Goal: Information Seeking & Learning: Check status

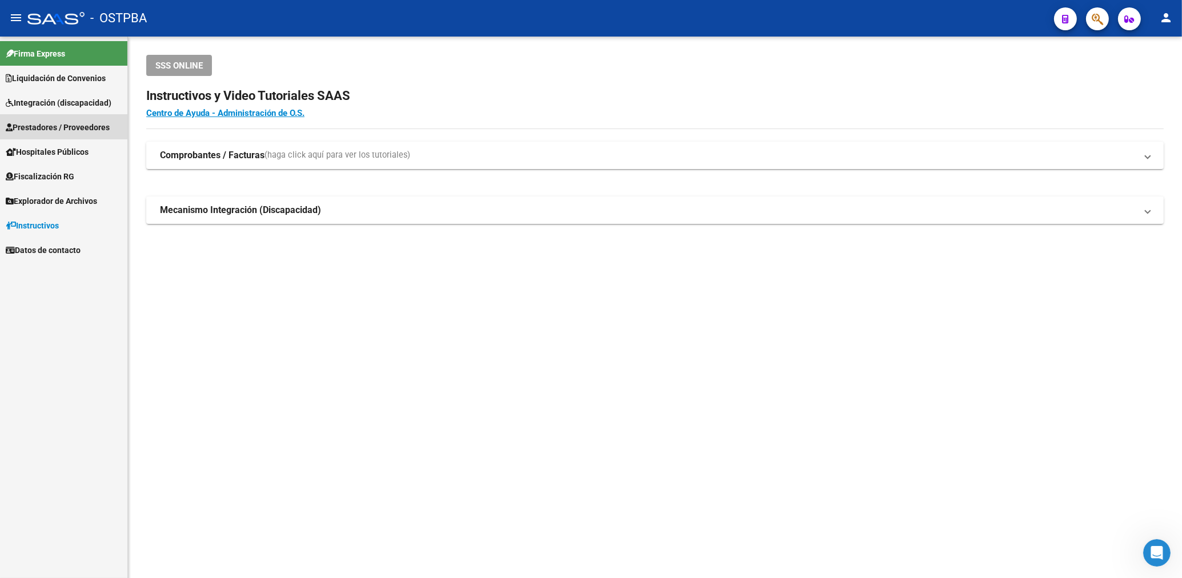
click at [58, 130] on span "Prestadores / Proveedores" at bounding box center [58, 127] width 104 height 13
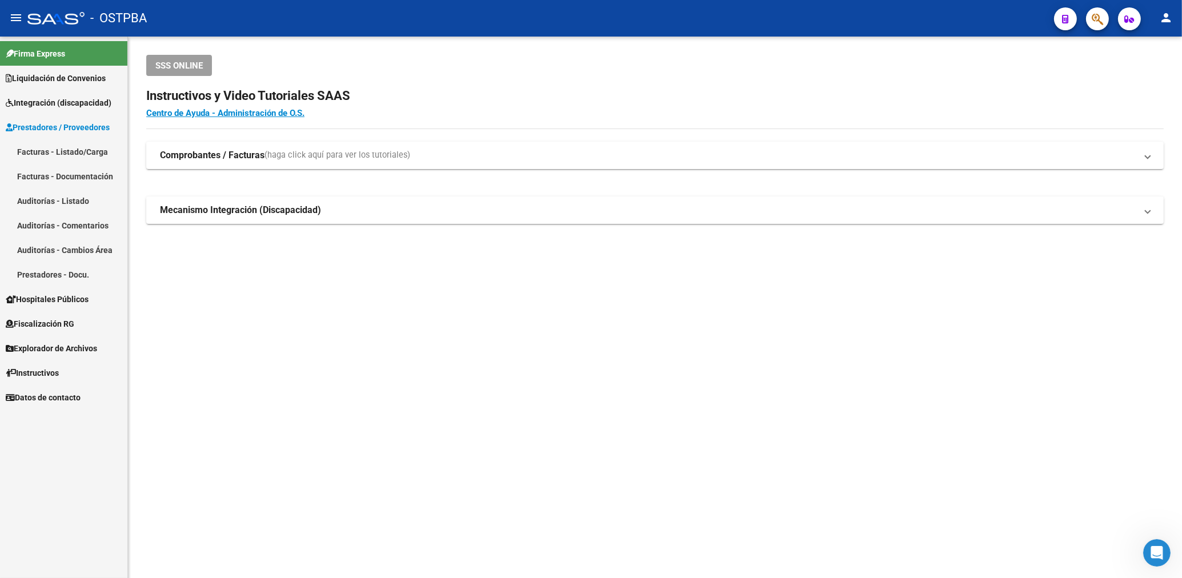
click at [83, 154] on link "Facturas - Listado/Carga" at bounding box center [63, 151] width 127 height 25
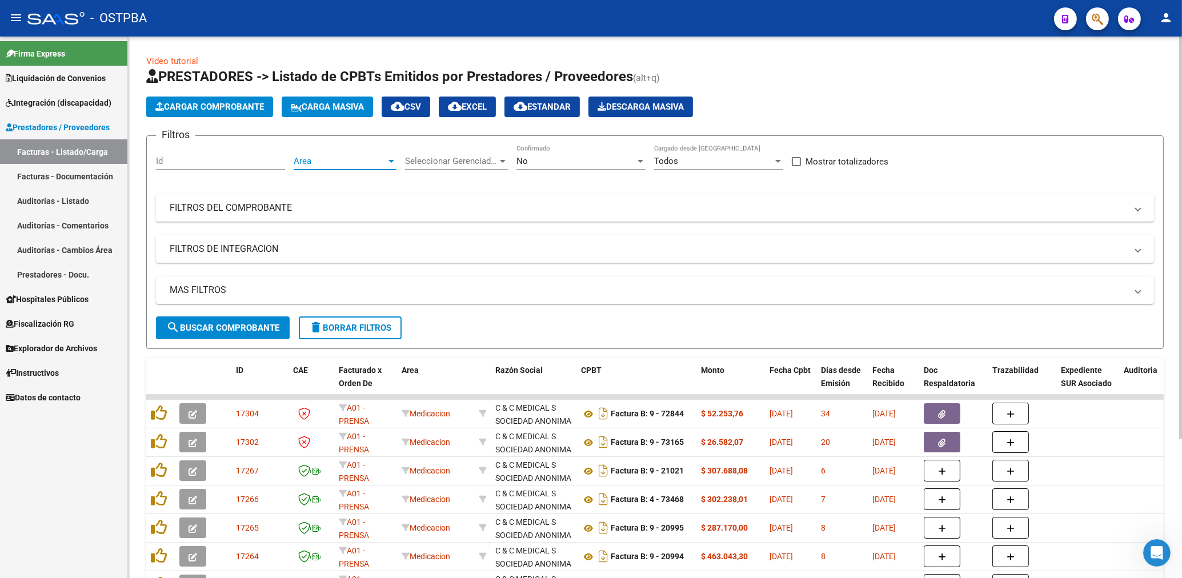
click at [350, 164] on span "Area" at bounding box center [340, 161] width 93 height 10
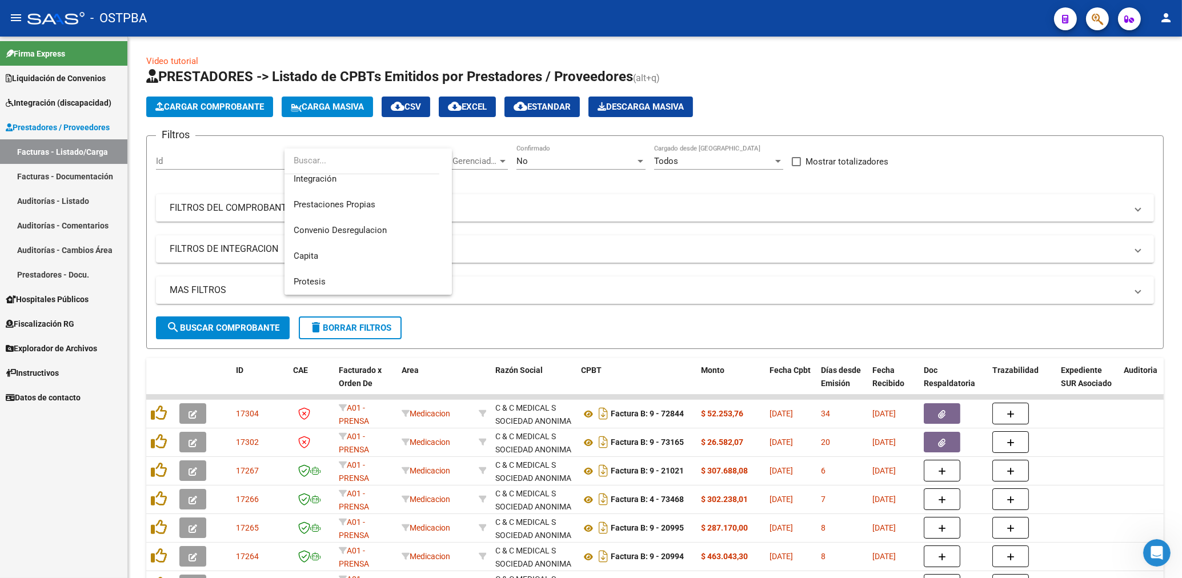
scroll to position [118, 0]
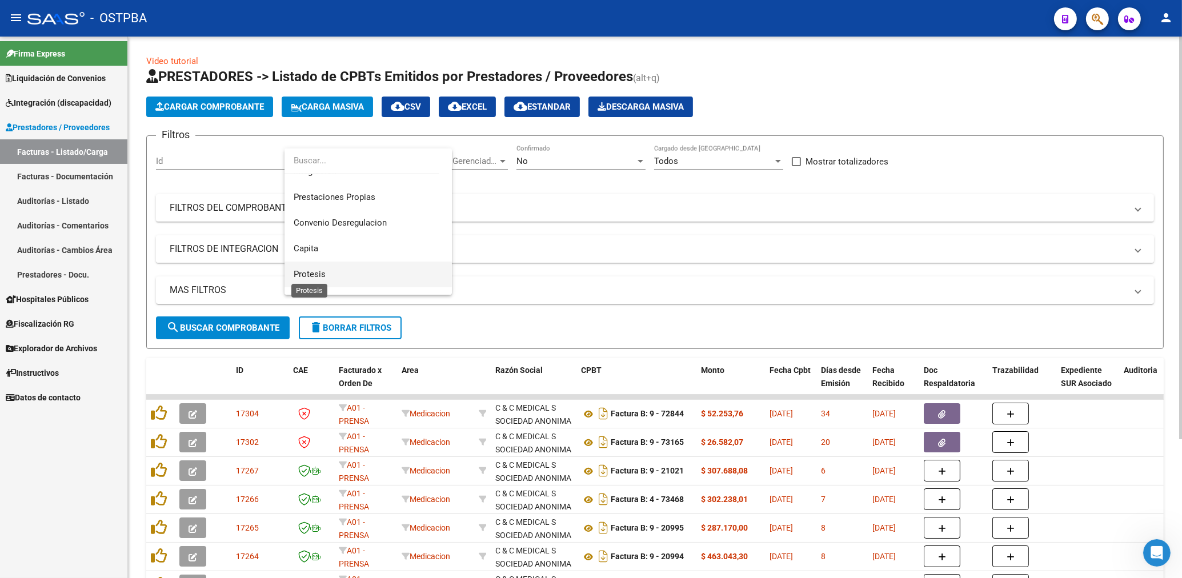
drag, startPoint x: 309, startPoint y: 270, endPoint x: 322, endPoint y: 262, distance: 15.4
click at [311, 269] on span "Protesis" at bounding box center [310, 274] width 32 height 10
click at [543, 161] on div "No" at bounding box center [576, 161] width 119 height 10
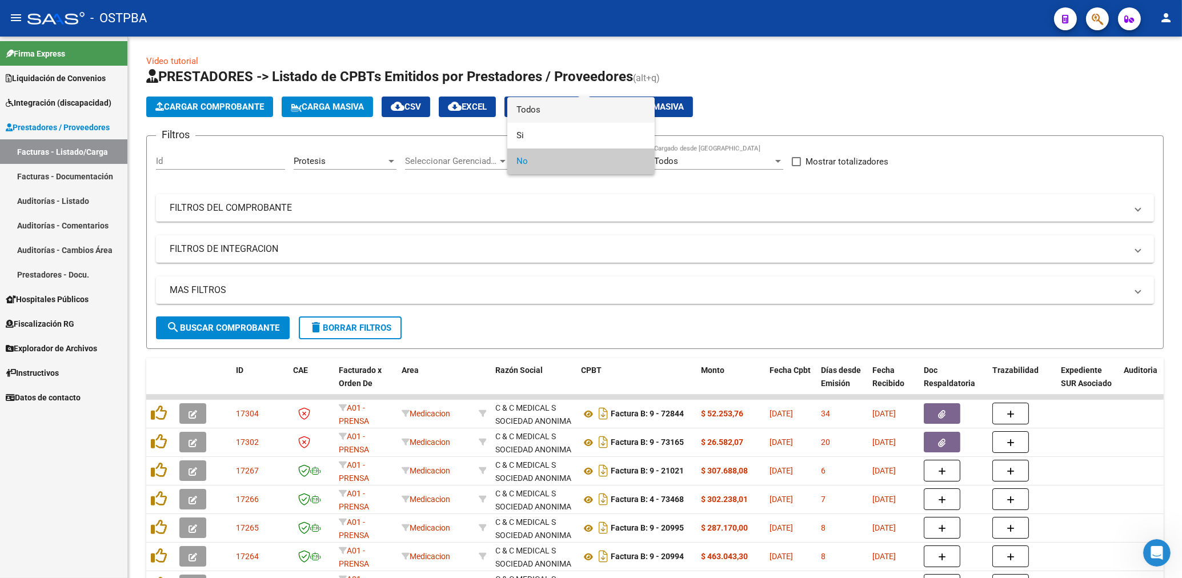
click at [536, 105] on span "Todos" at bounding box center [581, 110] width 129 height 26
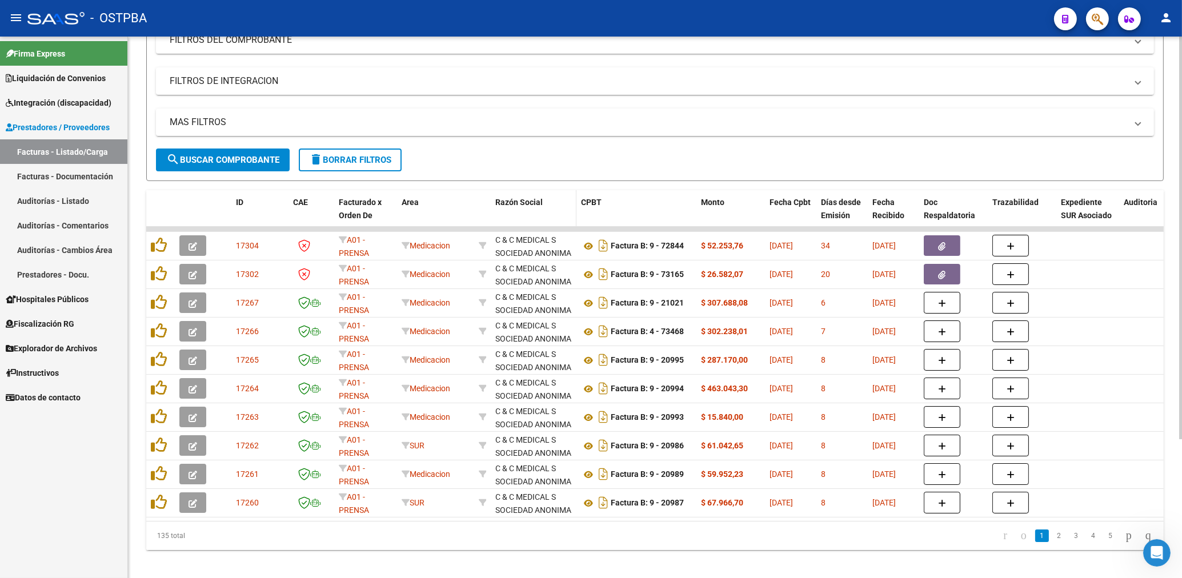
scroll to position [183, 0]
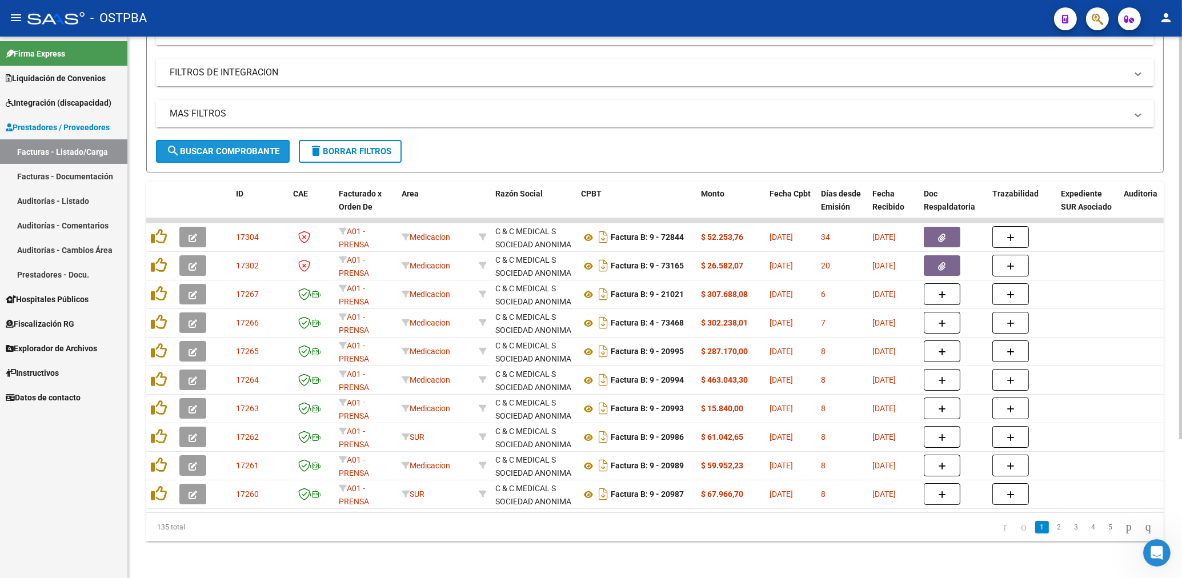
click at [261, 140] on button "search Buscar Comprobante" at bounding box center [223, 151] width 134 height 23
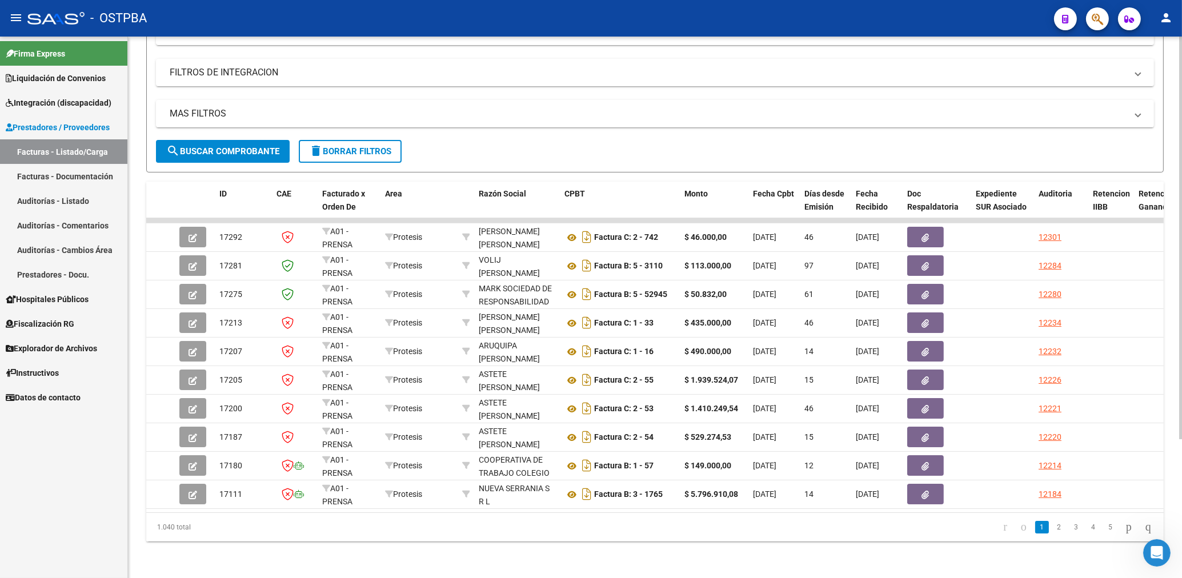
click at [224, 146] on span "search Buscar Comprobante" at bounding box center [222, 151] width 113 height 10
drag, startPoint x: 917, startPoint y: 169, endPoint x: 1172, endPoint y: 218, distance: 260.7
click at [915, 173] on div "Video tutorial PRESTADORES -> Listado de CPBTs Emitidos por Prestadores / Prove…" at bounding box center [655, 209] width 1018 height 663
click at [206, 146] on span "search Buscar Comprobante" at bounding box center [222, 151] width 113 height 10
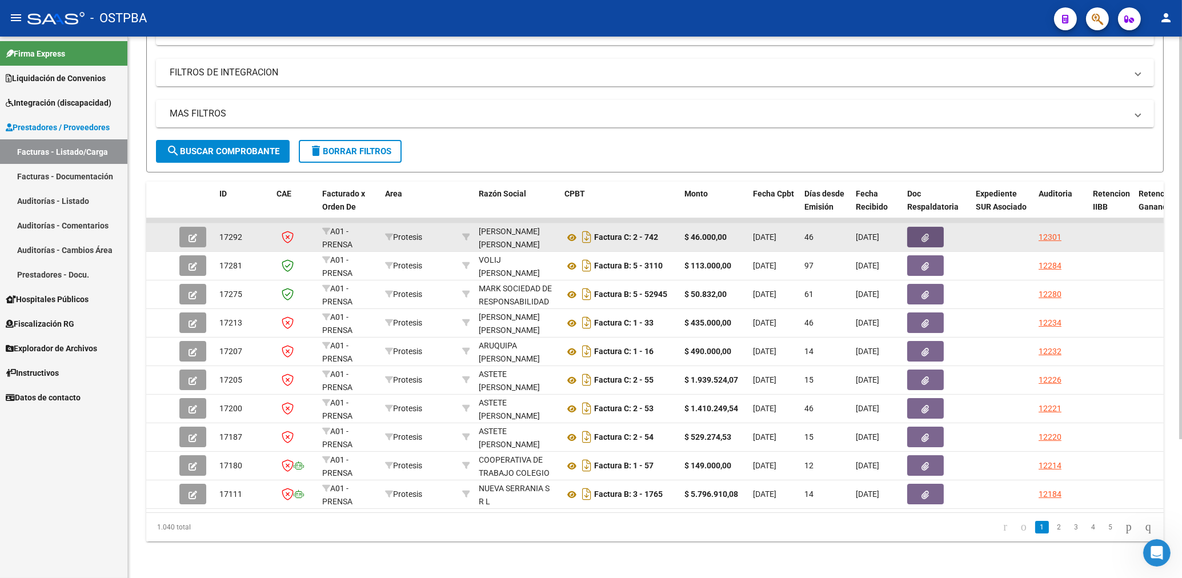
click at [927, 234] on icon "button" at bounding box center [925, 238] width 7 height 9
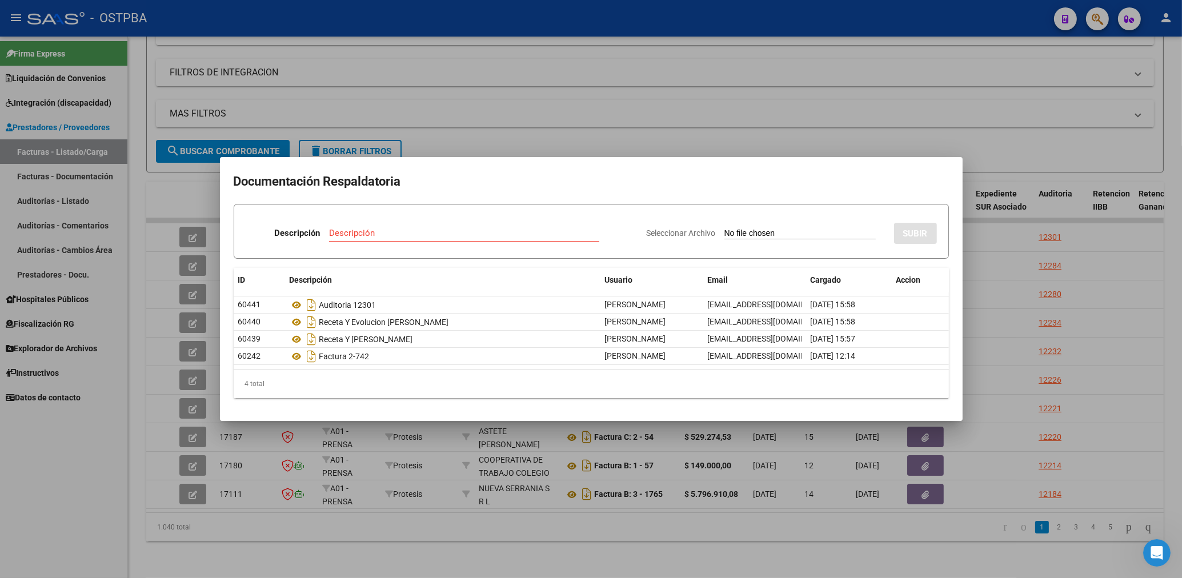
click at [489, 134] on div at bounding box center [591, 289] width 1182 height 578
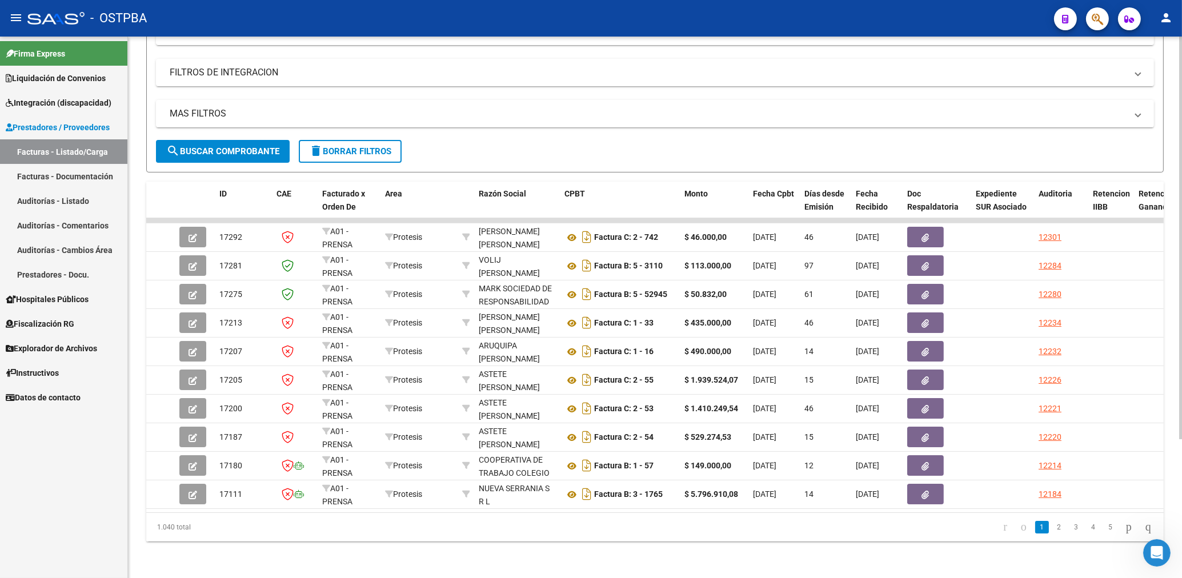
click at [209, 146] on span "search Buscar Comprobante" at bounding box center [222, 151] width 113 height 10
click at [237, 146] on span "search Buscar Comprobante" at bounding box center [222, 151] width 113 height 10
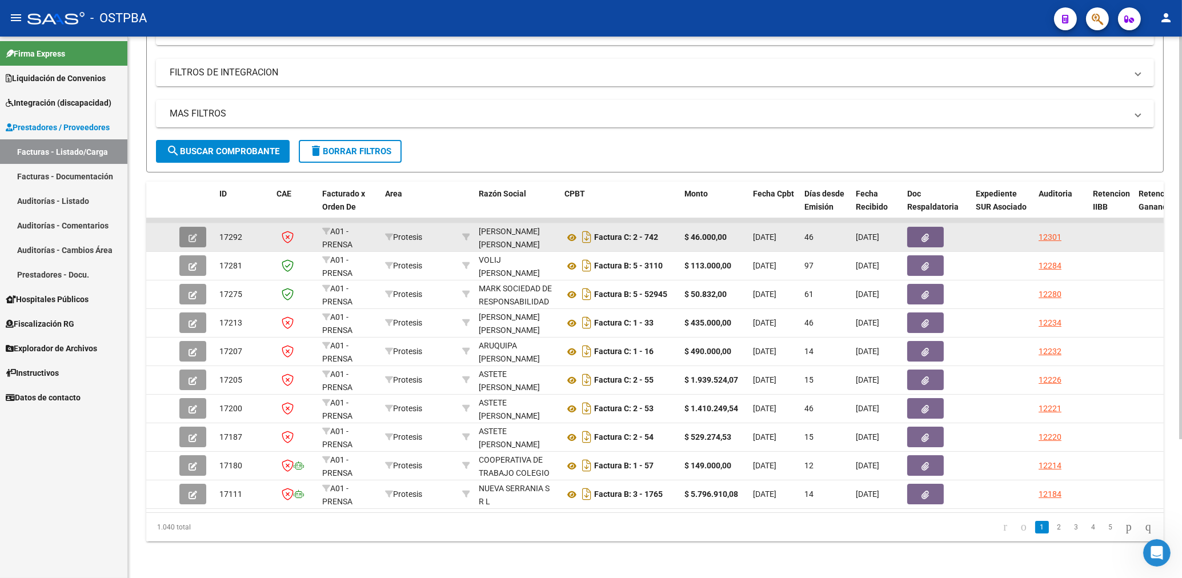
click at [197, 227] on button "button" at bounding box center [192, 237] width 27 height 21
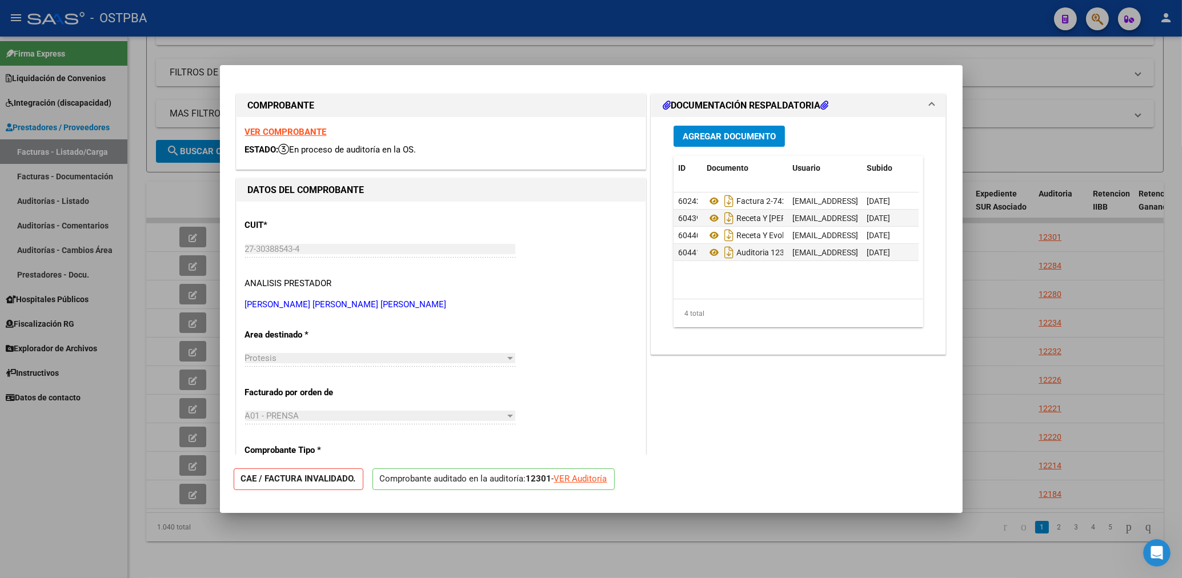
click at [278, 131] on strong "VER COMPROBANTE" at bounding box center [286, 132] width 82 height 10
click at [558, 45] on div at bounding box center [591, 289] width 1182 height 578
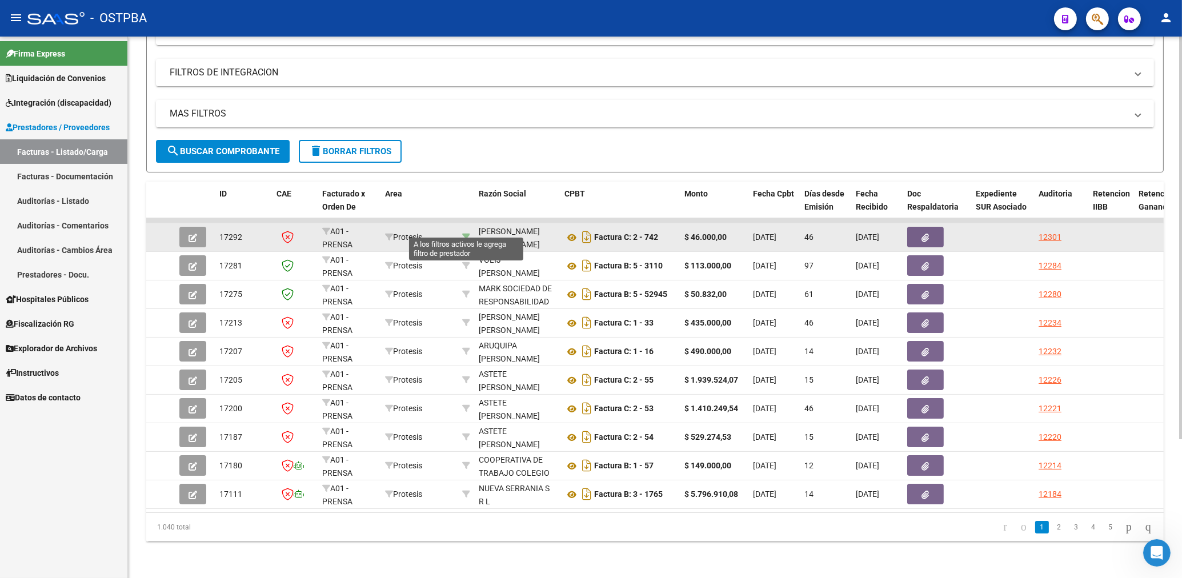
drag, startPoint x: 464, startPoint y: 228, endPoint x: 562, endPoint y: 235, distance: 98.6
click at [466, 233] on icon at bounding box center [466, 237] width 8 height 8
type input "27303885434"
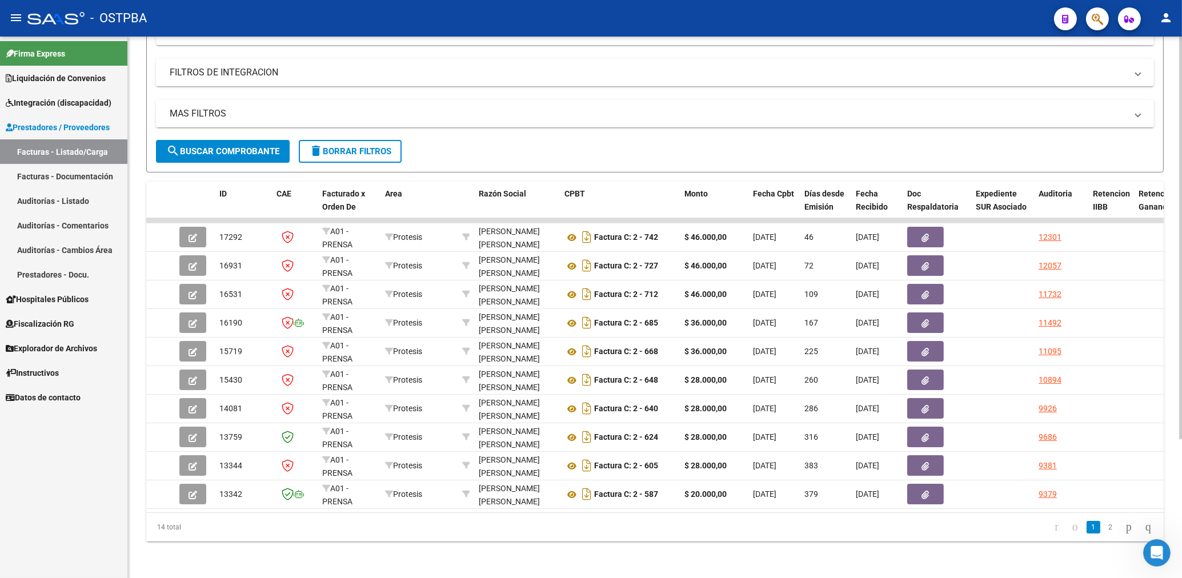
click at [688, 87] on div "Filtros Id Protesis Area Seleccionar Gerenciador Seleccionar Gerenciador Todos …" at bounding box center [655, 54] width 998 height 171
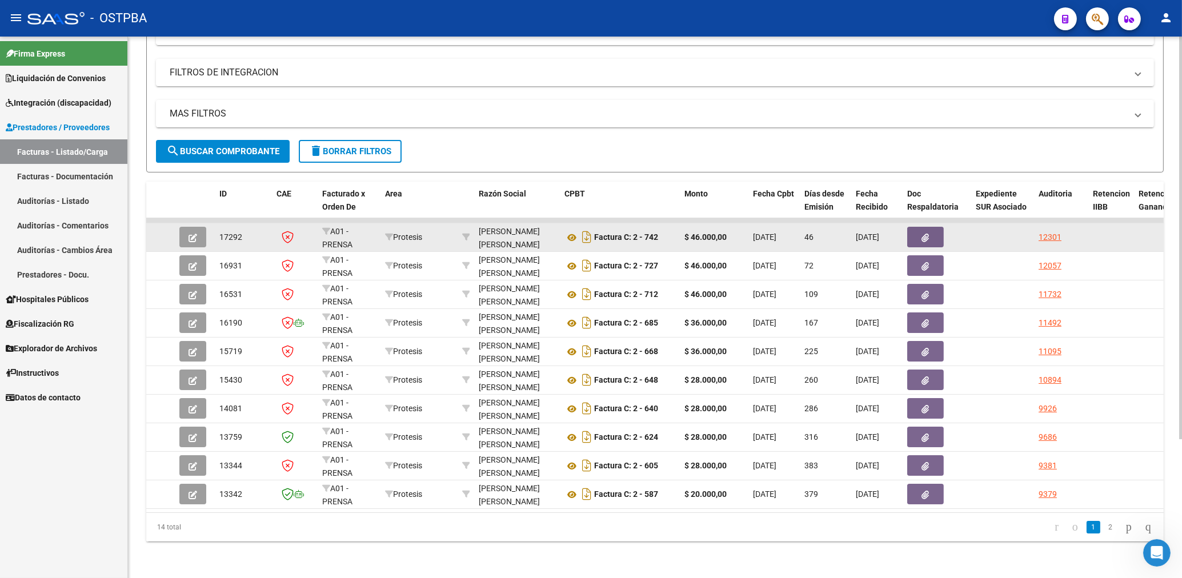
click at [930, 228] on button "button" at bounding box center [925, 237] width 37 height 21
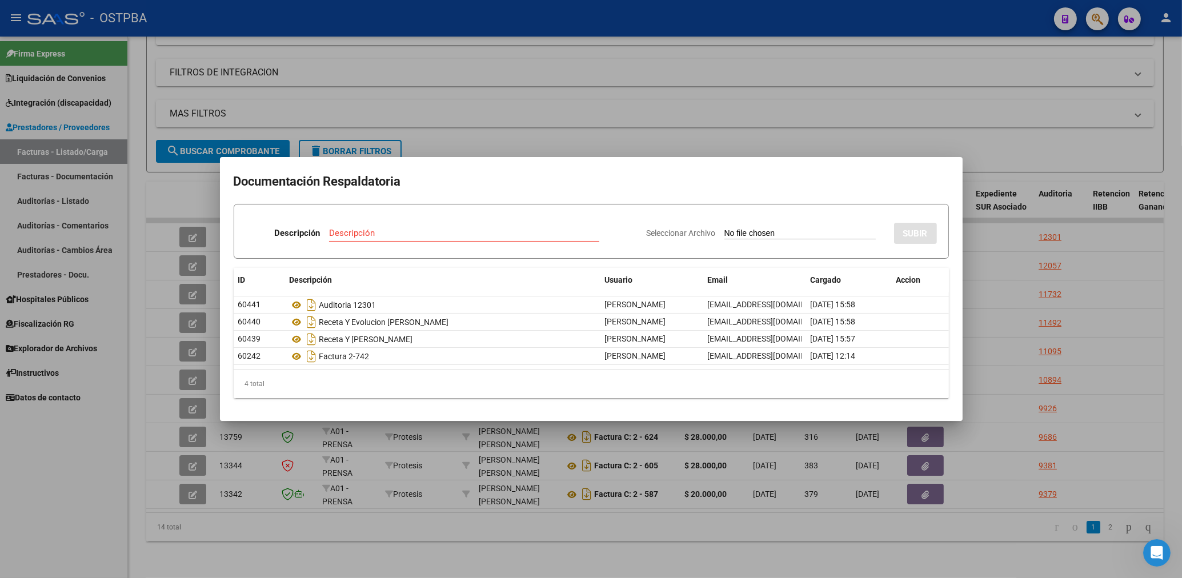
click at [567, 53] on div at bounding box center [591, 289] width 1182 height 578
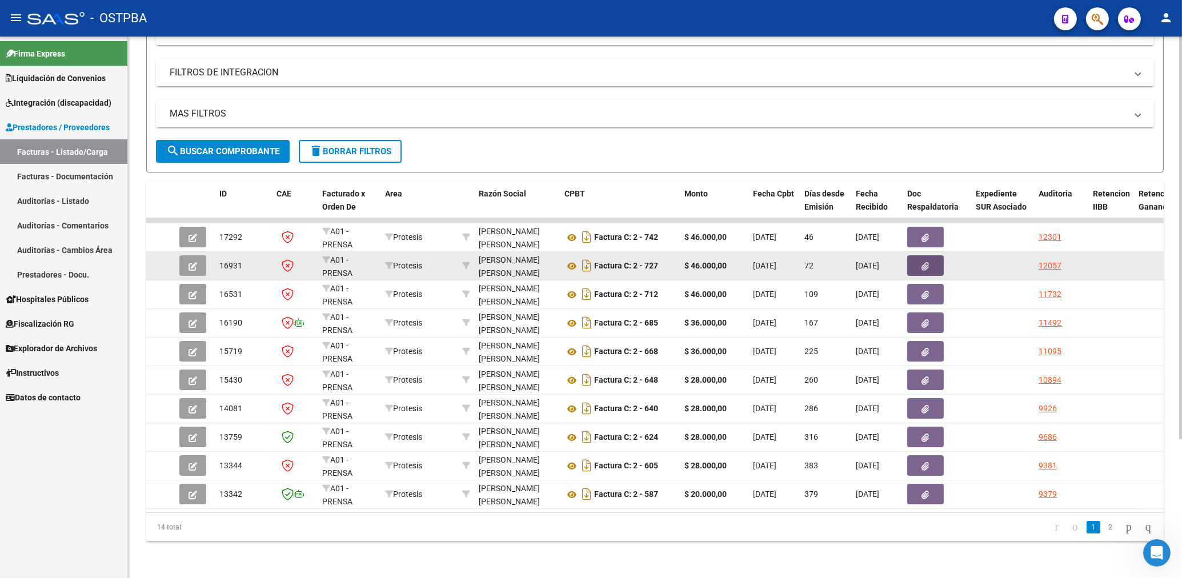
click at [936, 257] on button "button" at bounding box center [925, 265] width 37 height 21
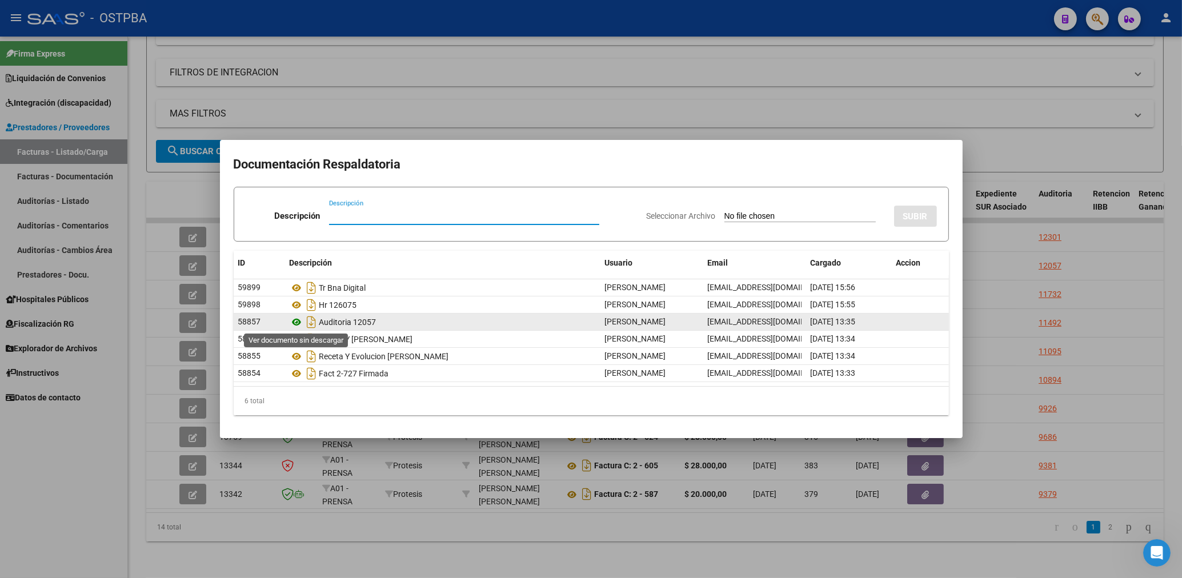
click at [294, 317] on icon at bounding box center [297, 322] width 15 height 14
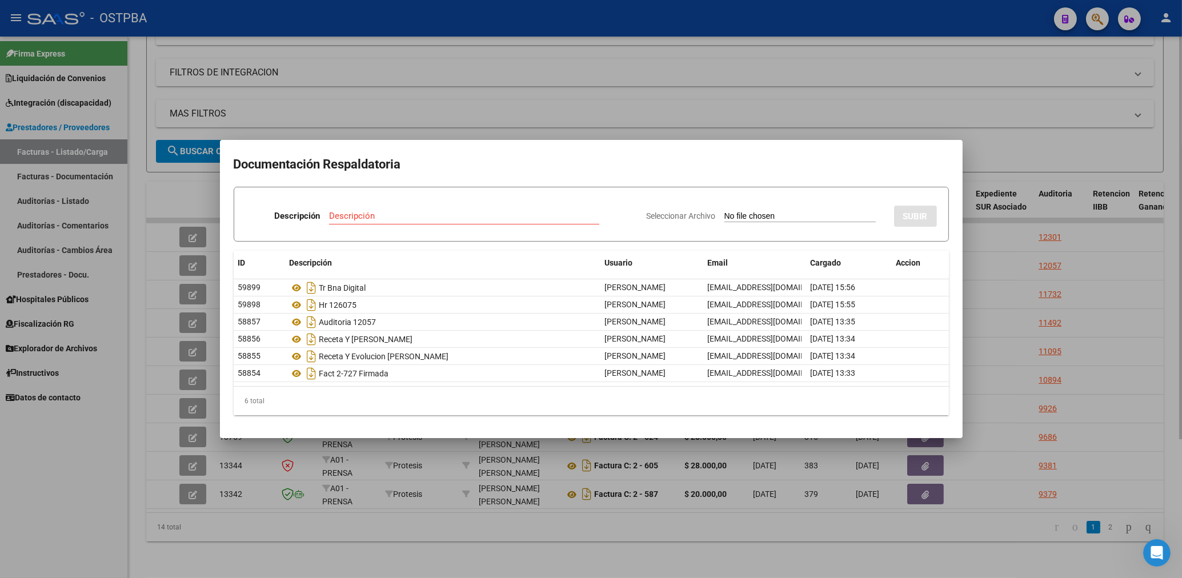
drag, startPoint x: 597, startPoint y: 113, endPoint x: 598, endPoint y: 129, distance: 16.0
click at [596, 113] on div at bounding box center [591, 289] width 1182 height 578
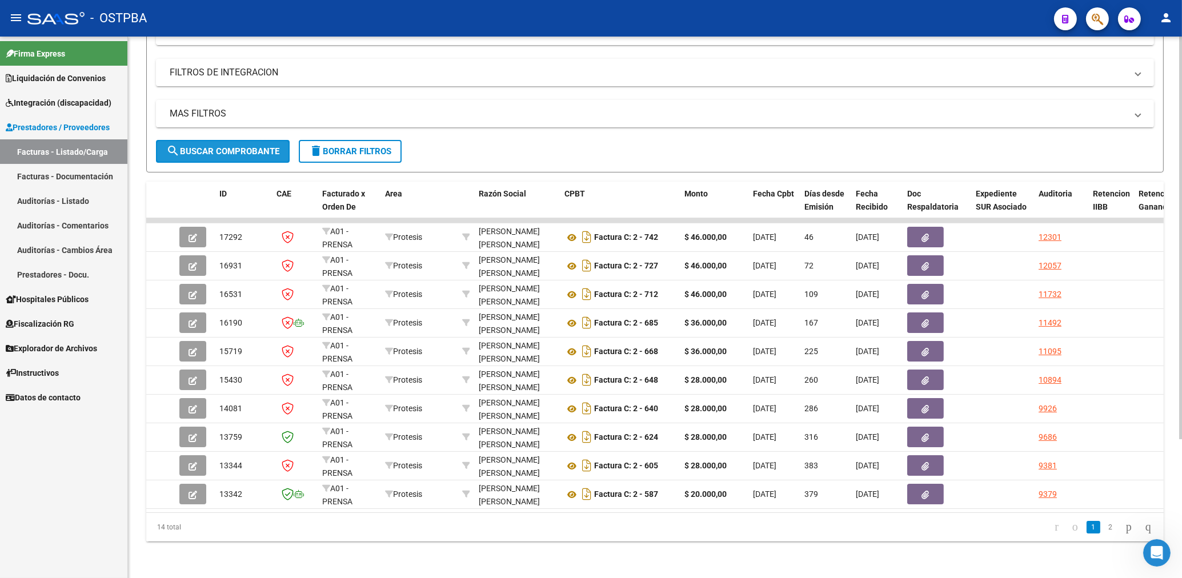
click at [231, 146] on span "search Buscar Comprobante" at bounding box center [222, 151] width 113 height 10
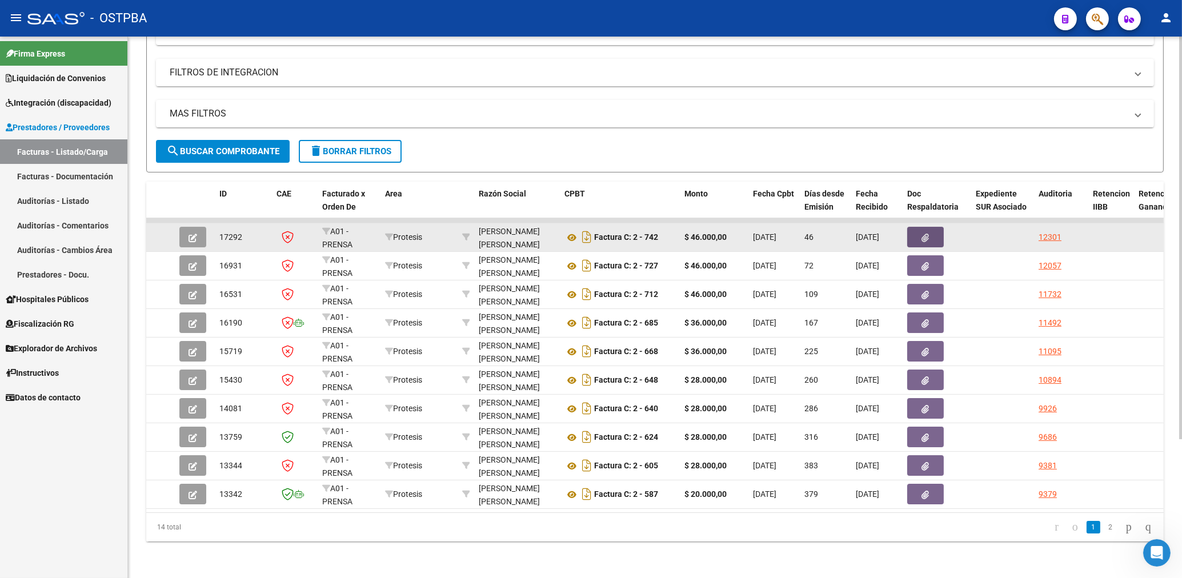
click at [921, 227] on button "button" at bounding box center [925, 237] width 37 height 21
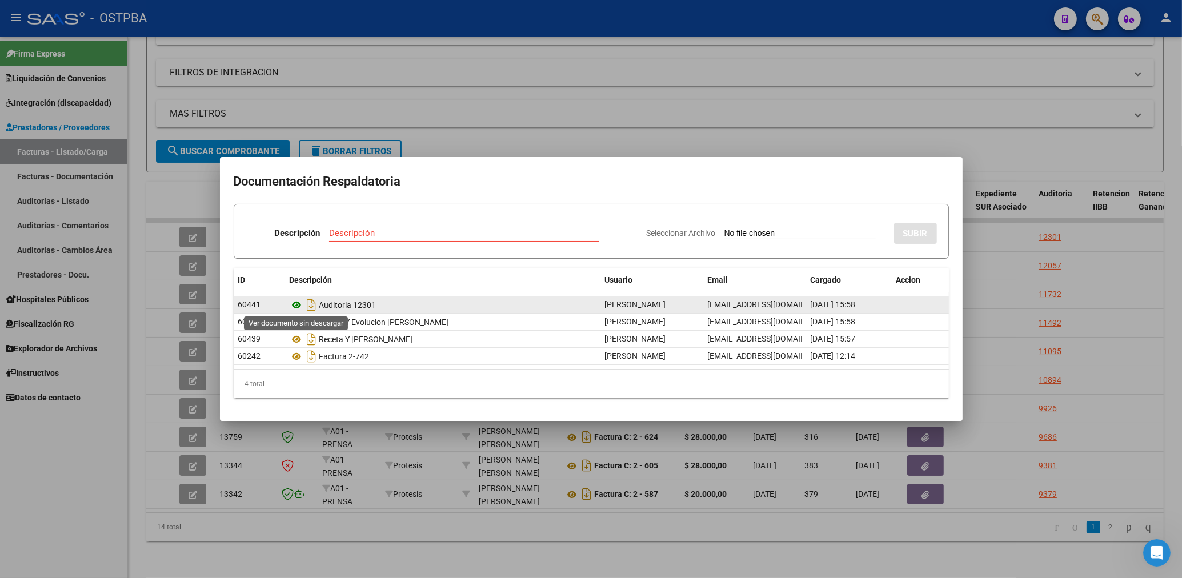
click at [296, 303] on icon at bounding box center [297, 305] width 15 height 14
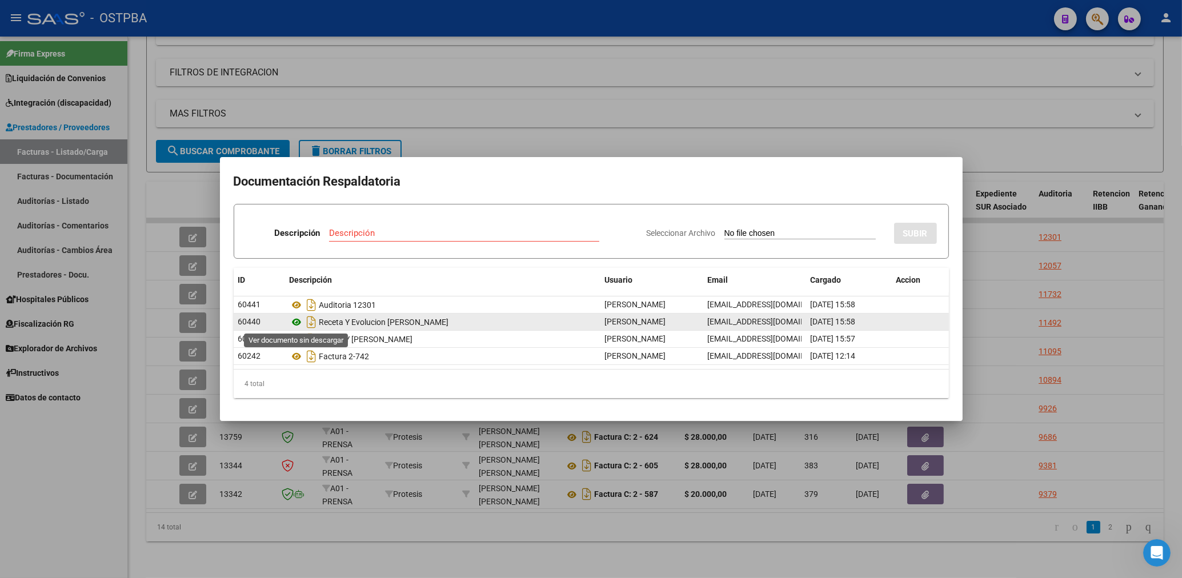
click at [296, 326] on icon at bounding box center [297, 322] width 15 height 14
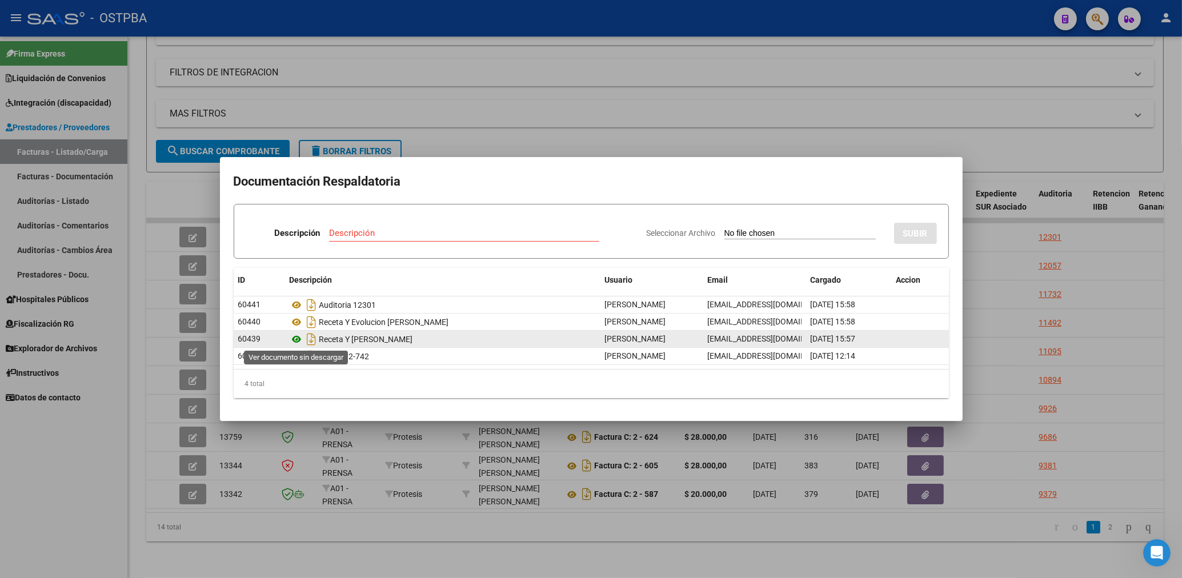
click at [299, 339] on icon at bounding box center [297, 340] width 15 height 14
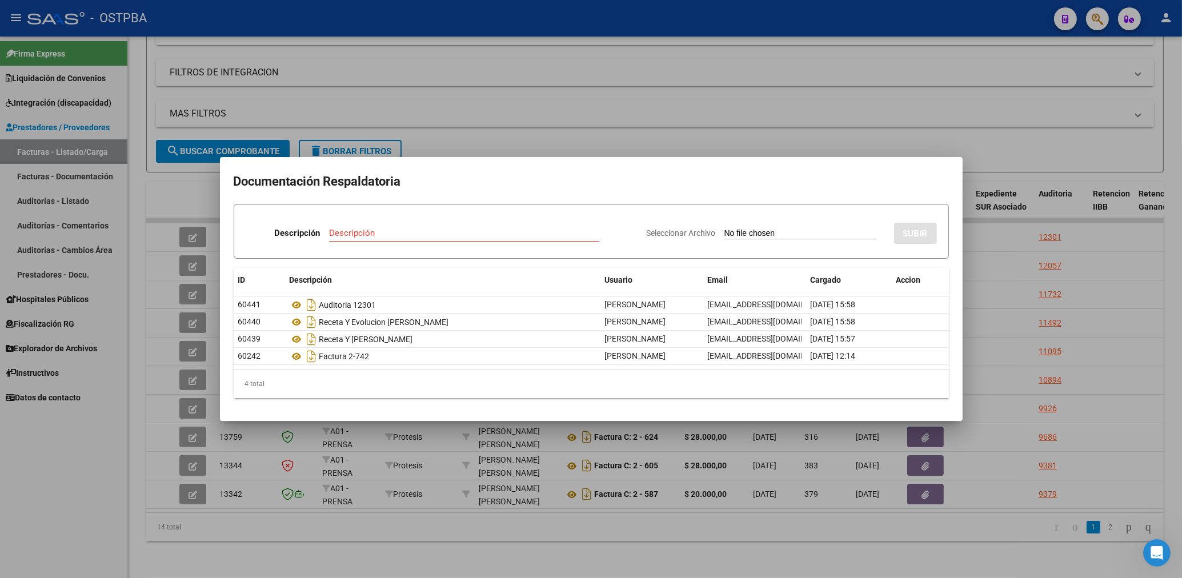
click at [591, 120] on div at bounding box center [591, 289] width 1182 height 578
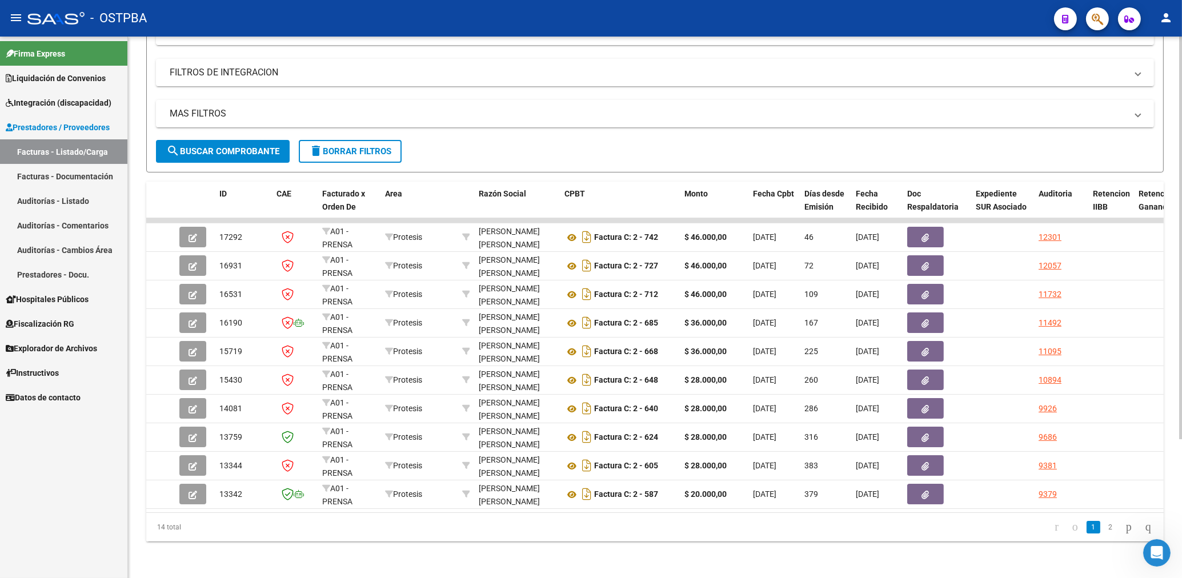
click at [207, 148] on span "search Buscar Comprobante" at bounding box center [222, 151] width 113 height 10
click at [360, 148] on span "delete Borrar Filtros" at bounding box center [350, 151] width 82 height 10
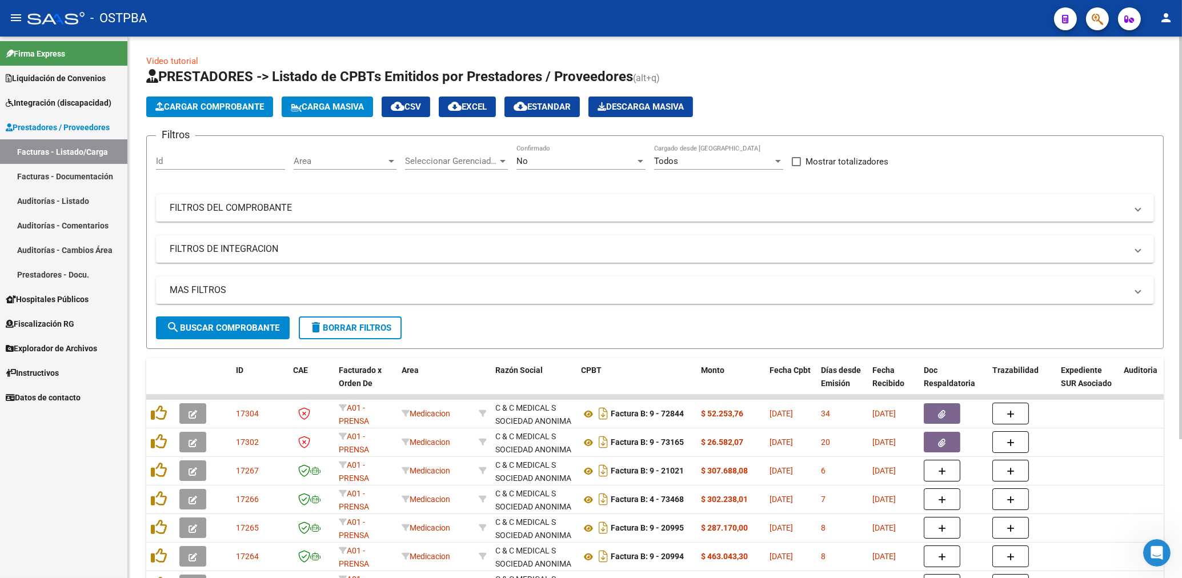
click at [311, 166] on div "Area Area" at bounding box center [345, 157] width 103 height 25
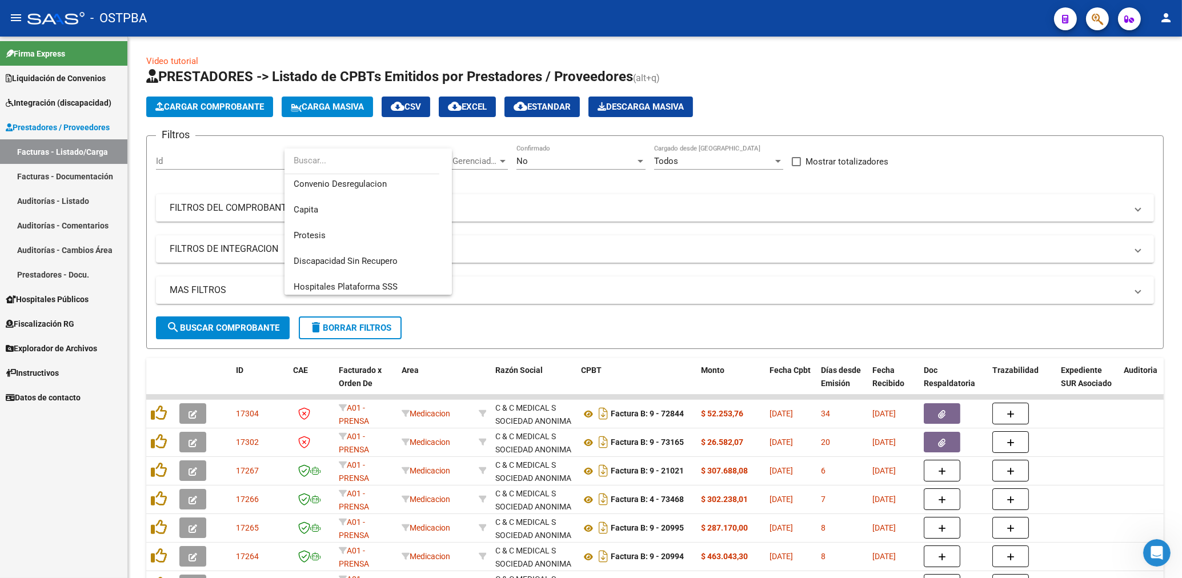
scroll to position [178, 0]
drag, startPoint x: 307, startPoint y: 217, endPoint x: 321, endPoint y: 214, distance: 13.6
click at [309, 217] on span "Protesis" at bounding box center [310, 215] width 32 height 10
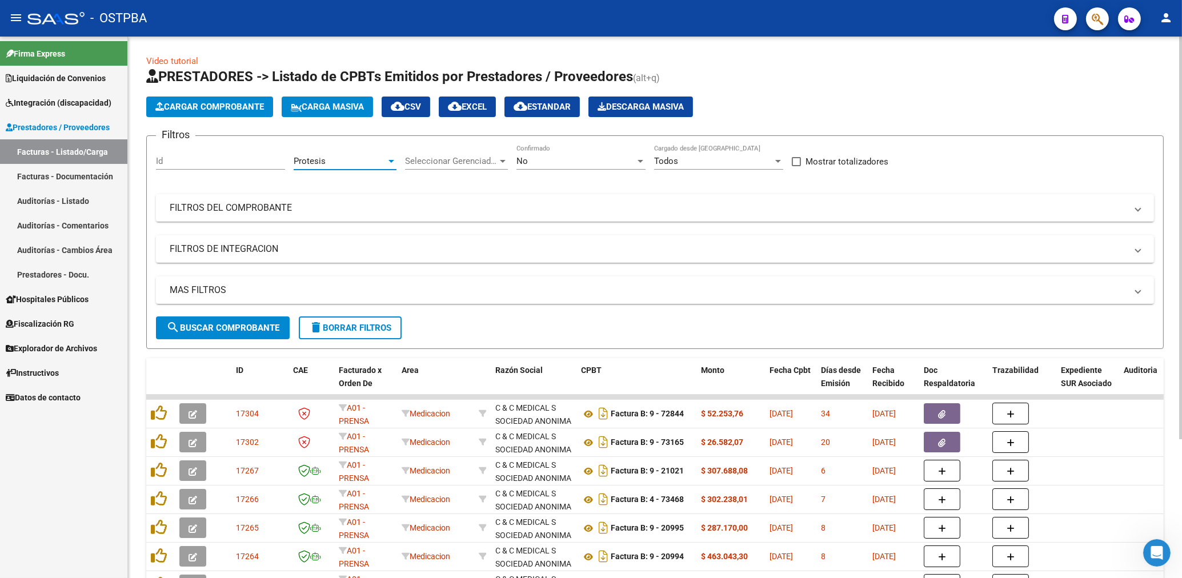
click at [524, 165] on span "No" at bounding box center [522, 161] width 11 height 10
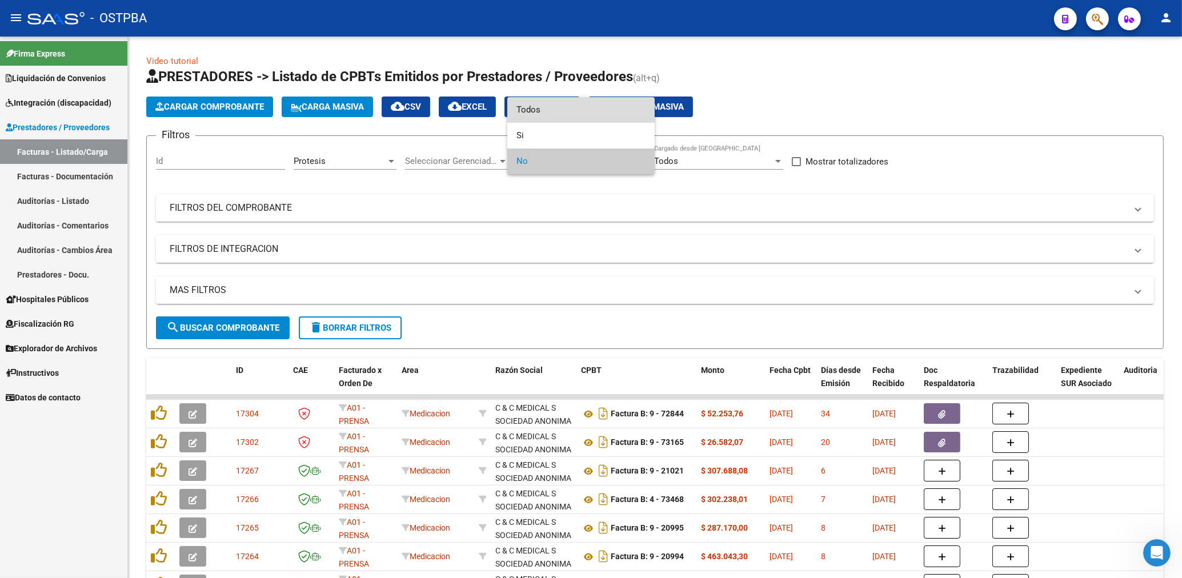
click at [536, 111] on span "Todos" at bounding box center [581, 110] width 129 height 26
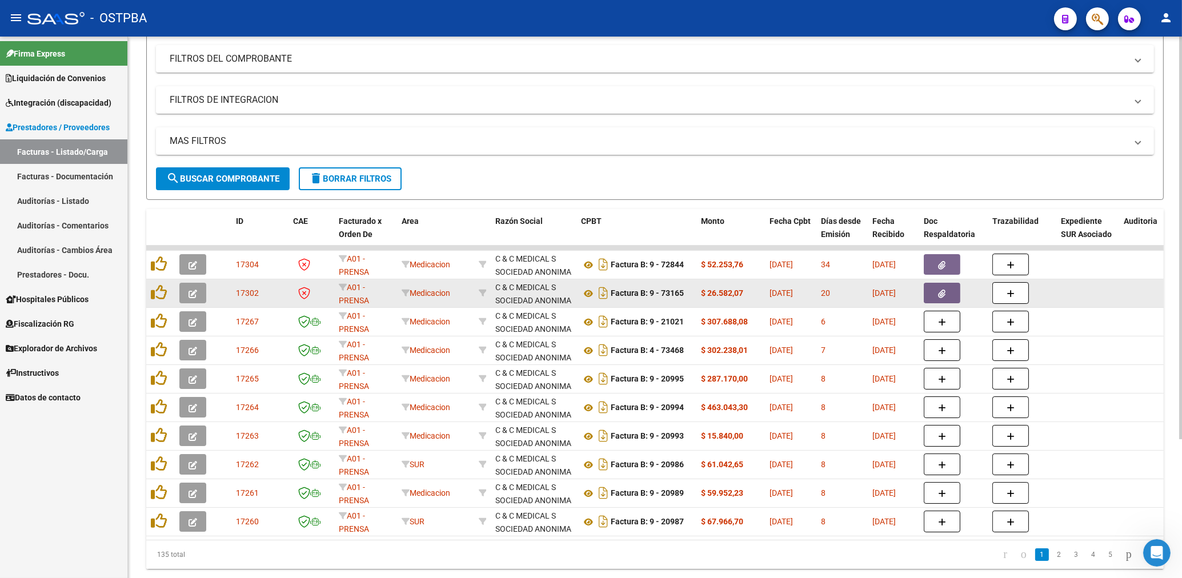
scroll to position [183, 0]
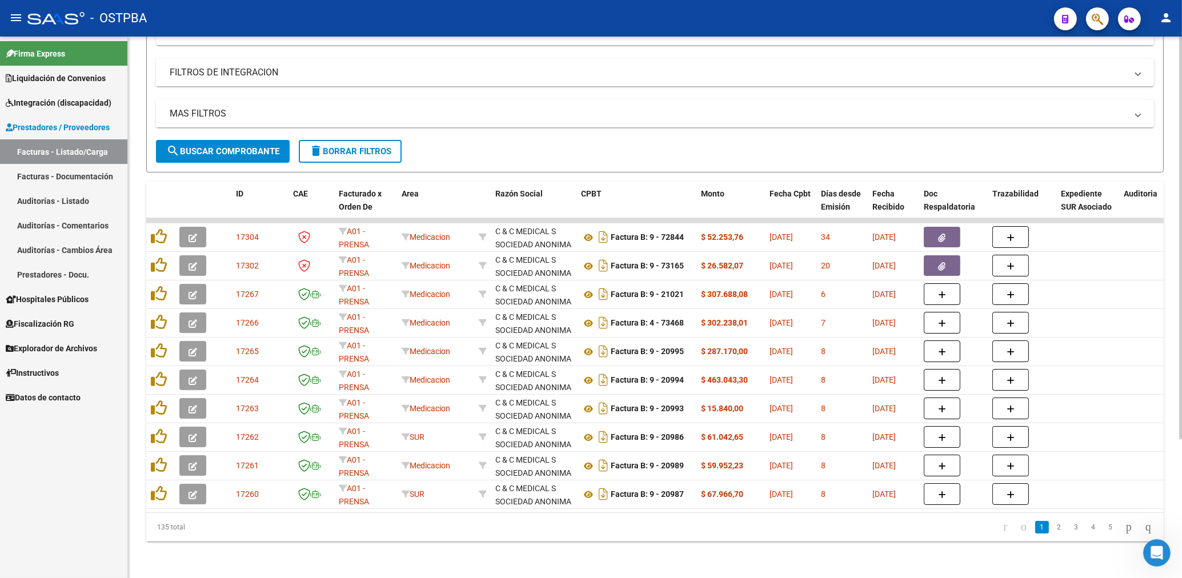
click at [236, 146] on span "search Buscar Comprobante" at bounding box center [222, 151] width 113 height 10
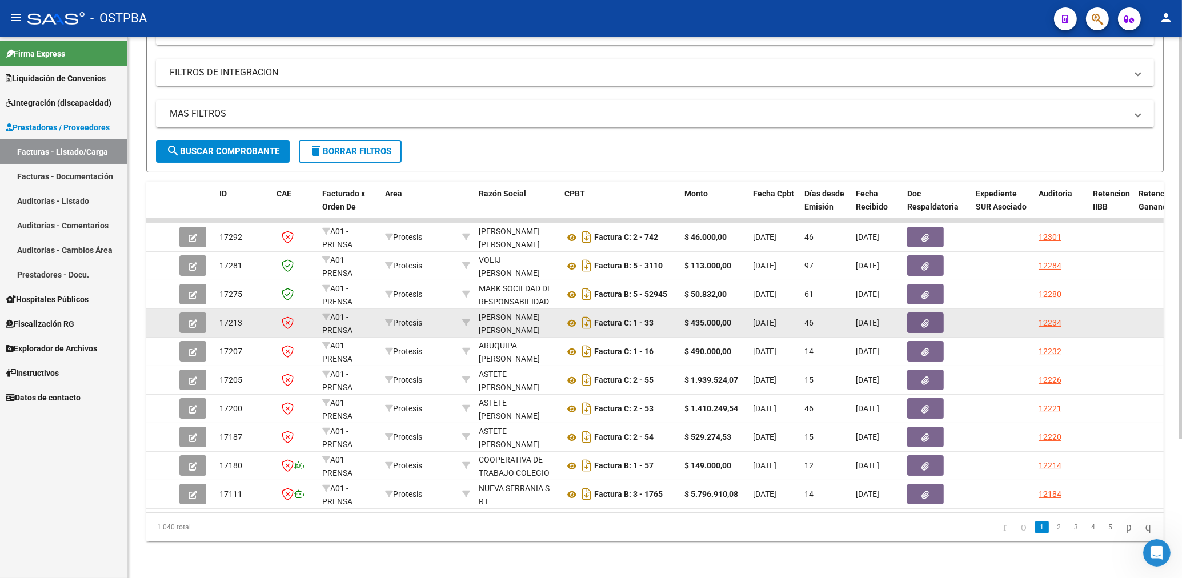
scroll to position [186, 0]
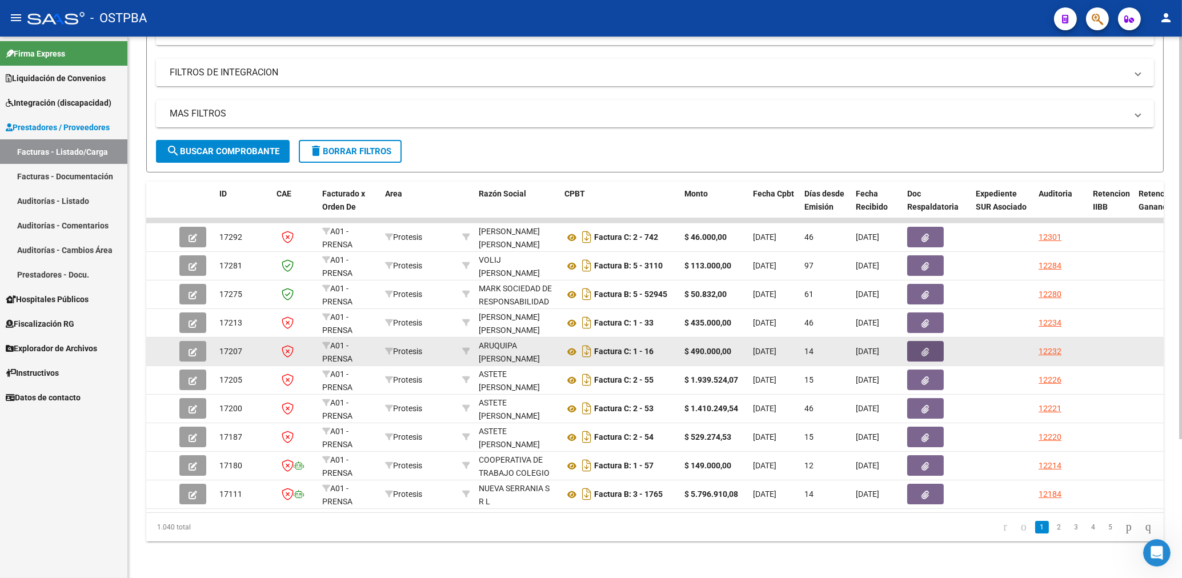
click at [918, 341] on button "button" at bounding box center [925, 351] width 37 height 21
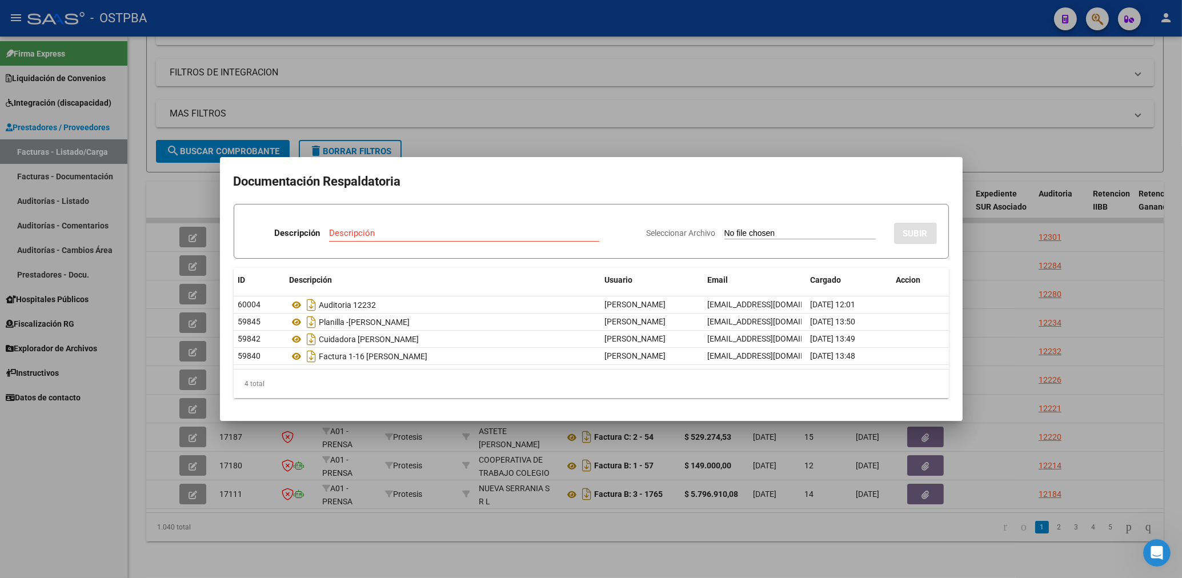
drag, startPoint x: 602, startPoint y: 103, endPoint x: 687, endPoint y: 253, distance: 172.2
click at [601, 103] on div at bounding box center [591, 289] width 1182 height 578
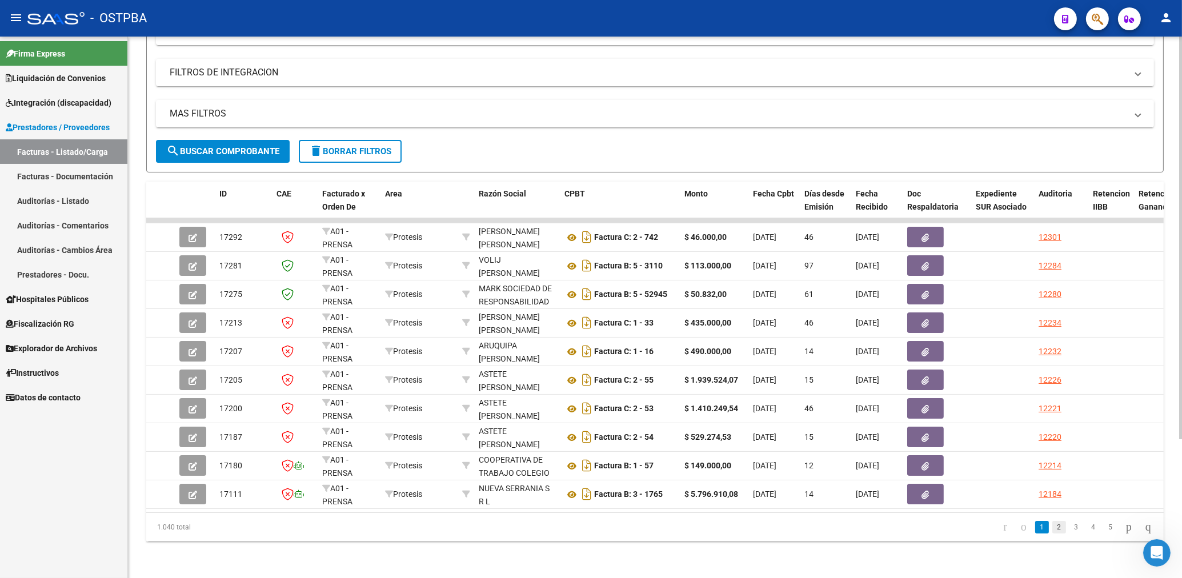
click at [1053, 527] on link "2" at bounding box center [1060, 527] width 14 height 13
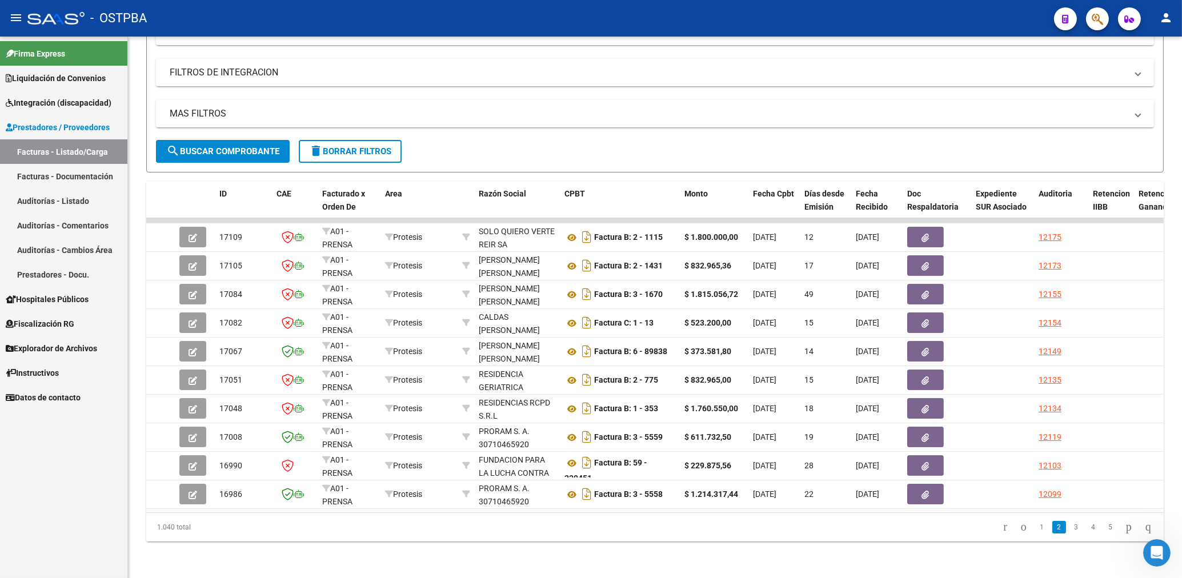
drag, startPoint x: 817, startPoint y: 538, endPoint x: 837, endPoint y: 546, distance: 21.3
click at [820, 541] on div "1.040 total 1 2 3 4 5" at bounding box center [655, 527] width 1018 height 29
click at [486, 77] on div "Filtros Id Protesis Area Seleccionar Gerenciador Seleccionar Gerenciador Todos …" at bounding box center [655, 54] width 998 height 171
click at [63, 343] on span "Explorador de Archivos" at bounding box center [51, 348] width 91 height 13
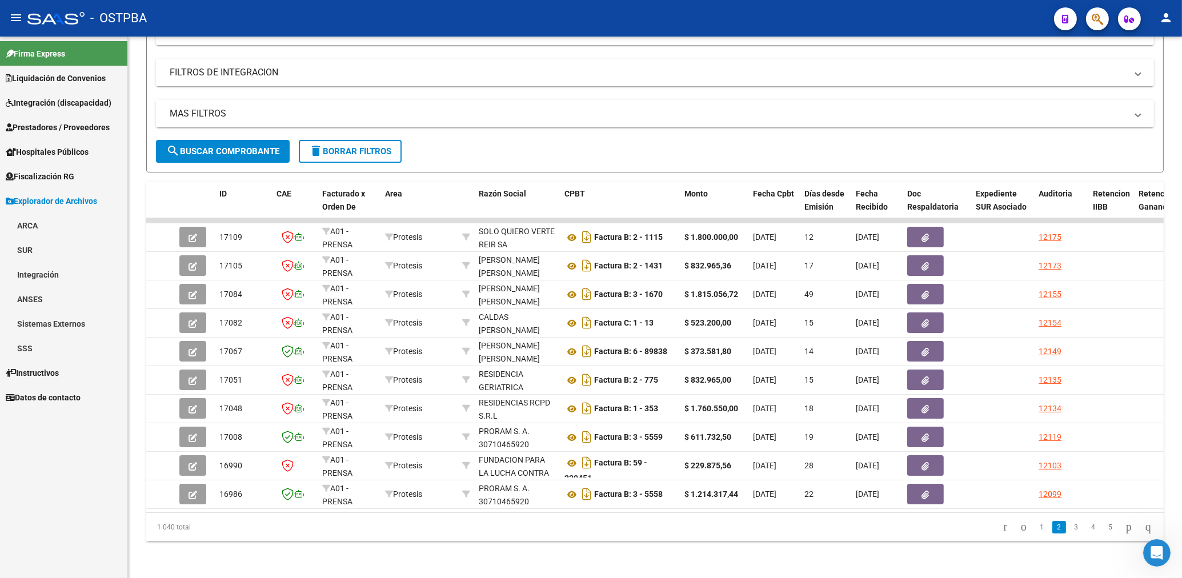
click at [24, 227] on link "ARCA" at bounding box center [63, 225] width 127 height 25
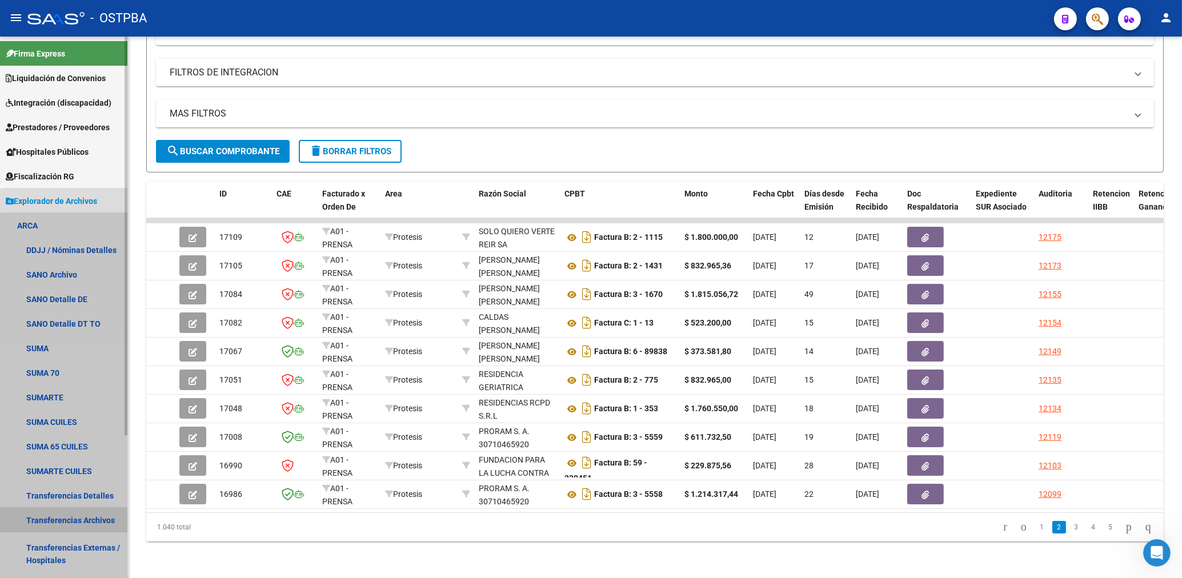
click at [87, 525] on link "Transferencias Archivos" at bounding box center [63, 520] width 127 height 25
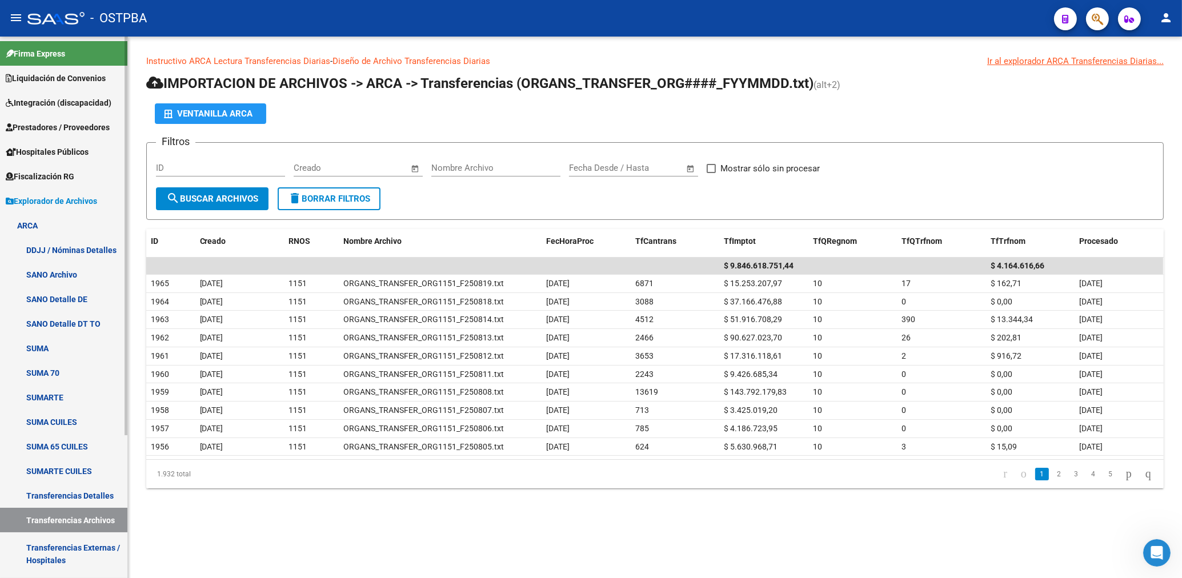
click at [58, 198] on span "Explorador de Archivos" at bounding box center [51, 201] width 91 height 13
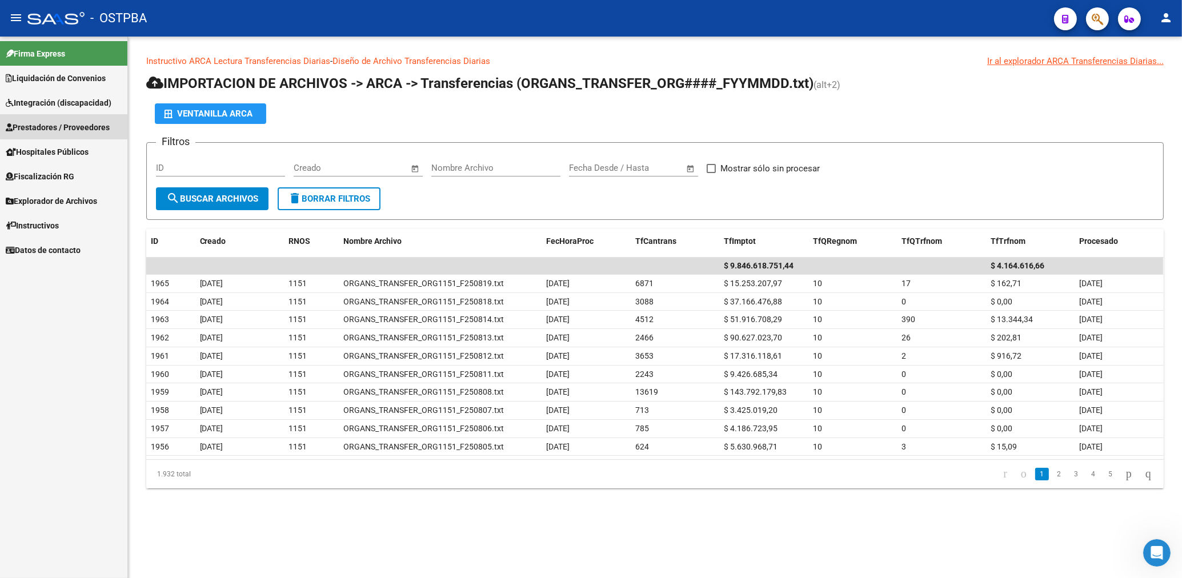
click at [75, 126] on span "Prestadores / Proveedores" at bounding box center [58, 127] width 104 height 13
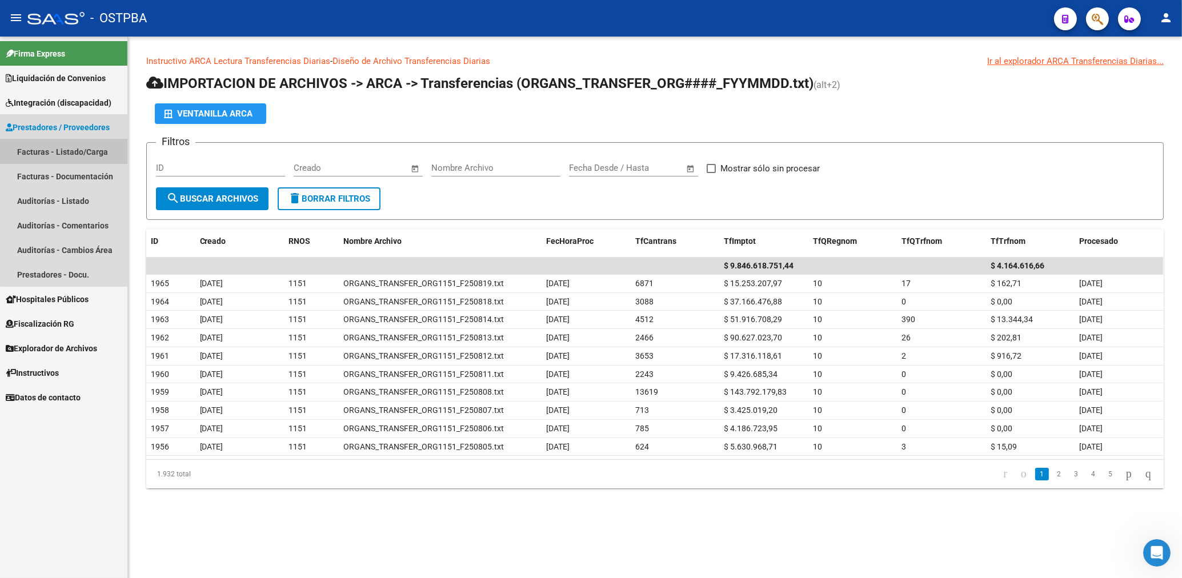
click at [75, 154] on link "Facturas - Listado/Carga" at bounding box center [63, 151] width 127 height 25
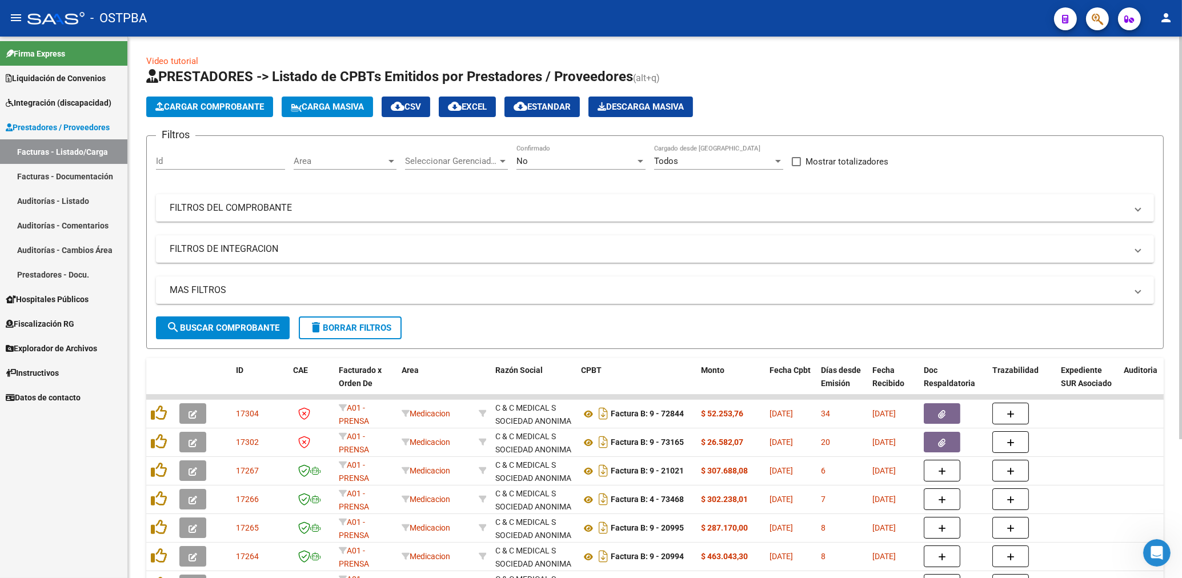
click at [383, 153] on div "Area Area" at bounding box center [345, 157] width 103 height 25
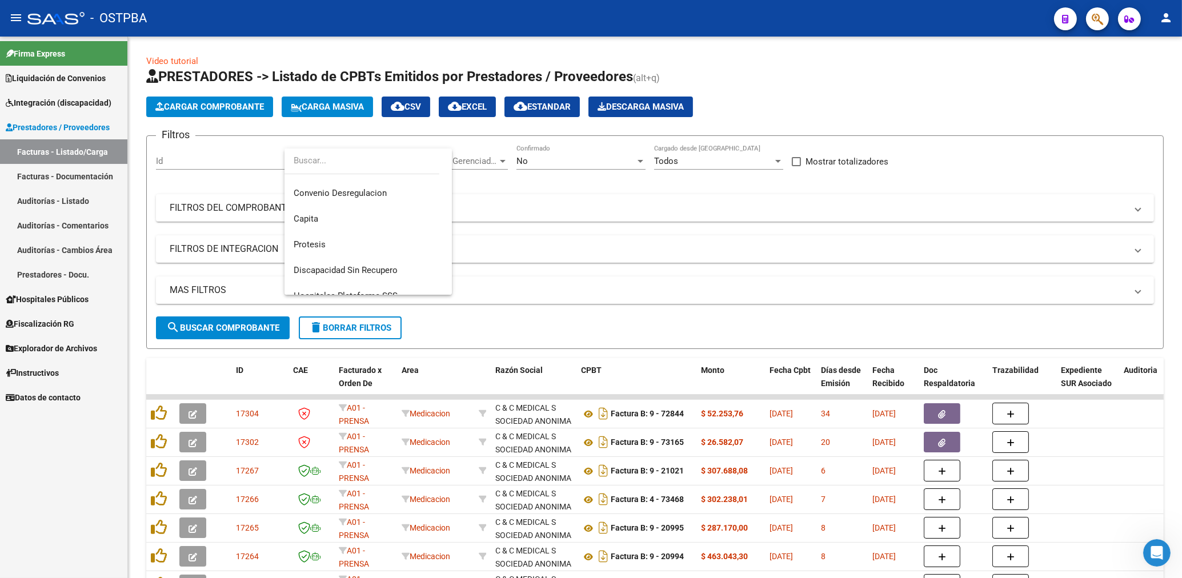
scroll to position [168, 0]
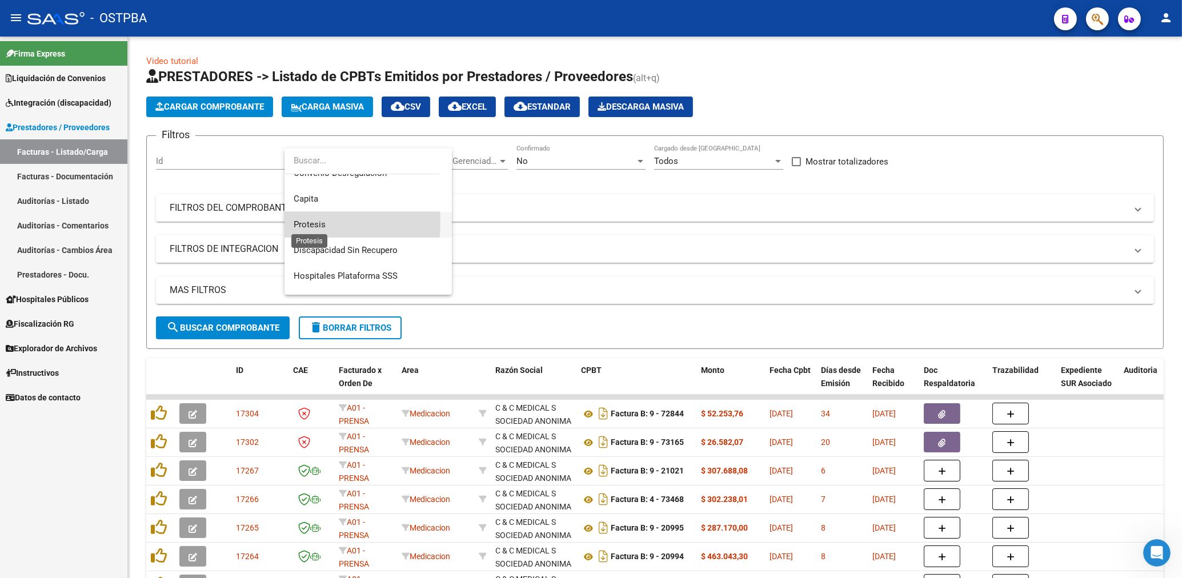
click at [303, 222] on span "Protesis" at bounding box center [310, 224] width 32 height 10
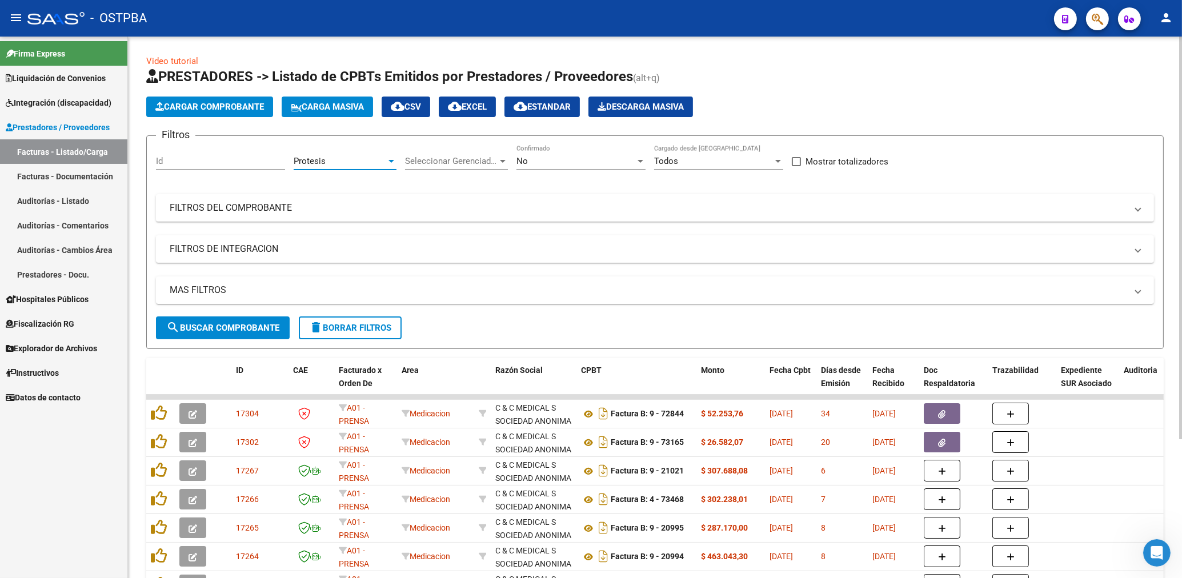
click at [530, 158] on div "No" at bounding box center [576, 161] width 119 height 10
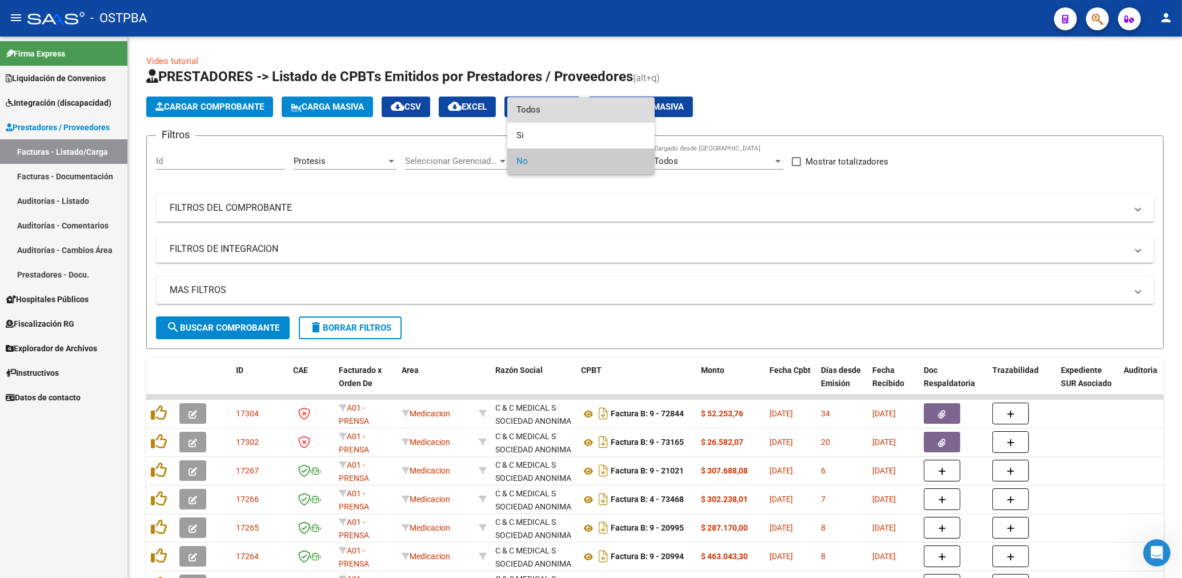
click at [527, 111] on span "Todos" at bounding box center [581, 110] width 129 height 26
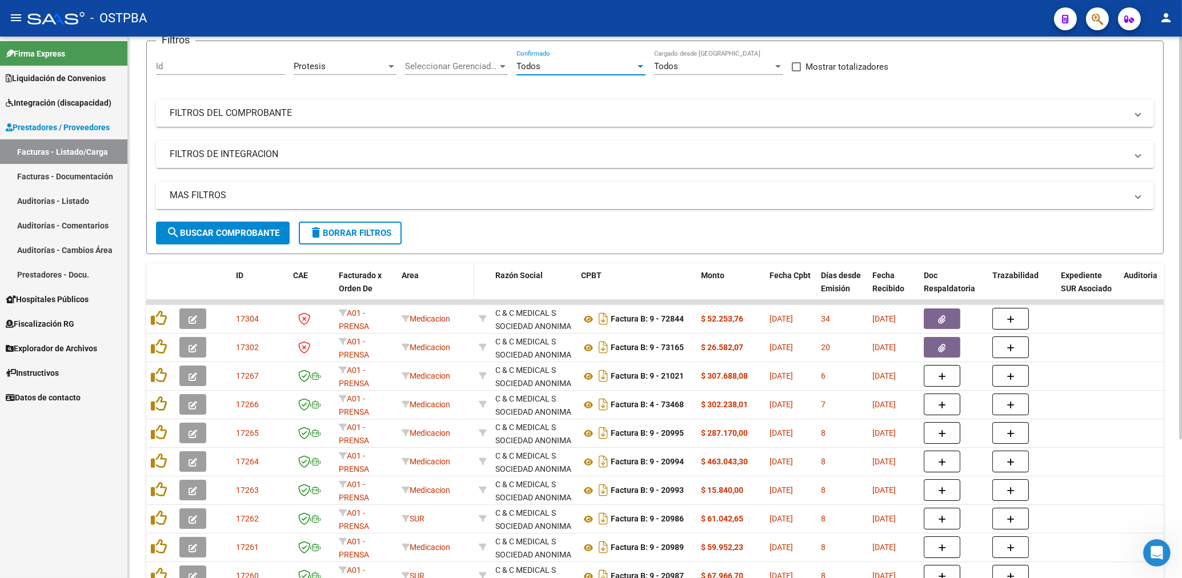
scroll to position [122, 0]
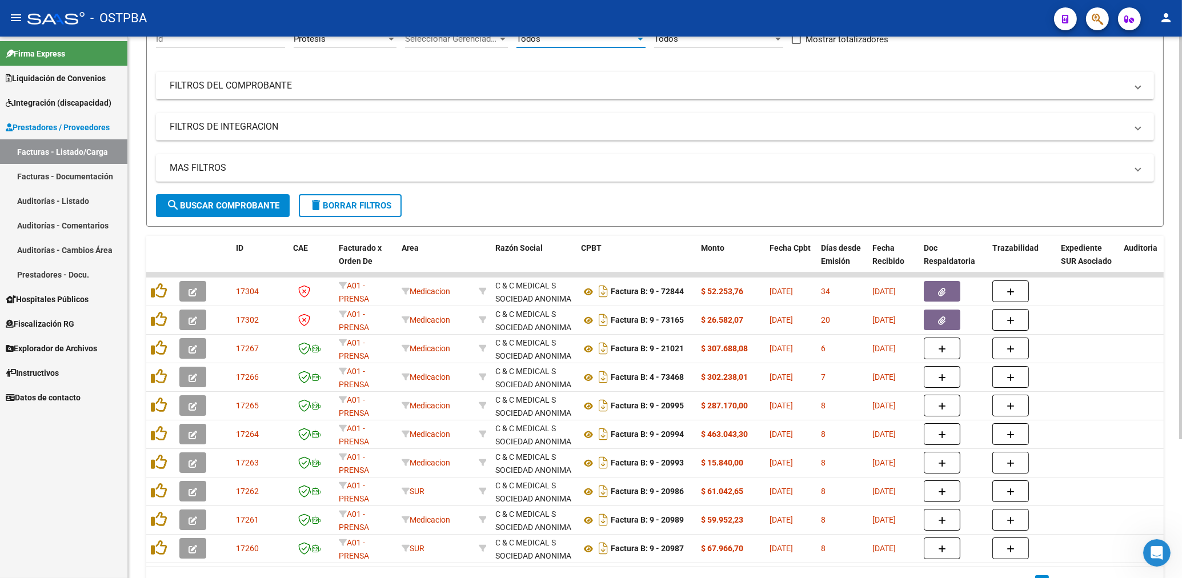
click at [234, 201] on span "search Buscar Comprobante" at bounding box center [222, 206] width 113 height 10
